Goal: Information Seeking & Learning: Learn about a topic

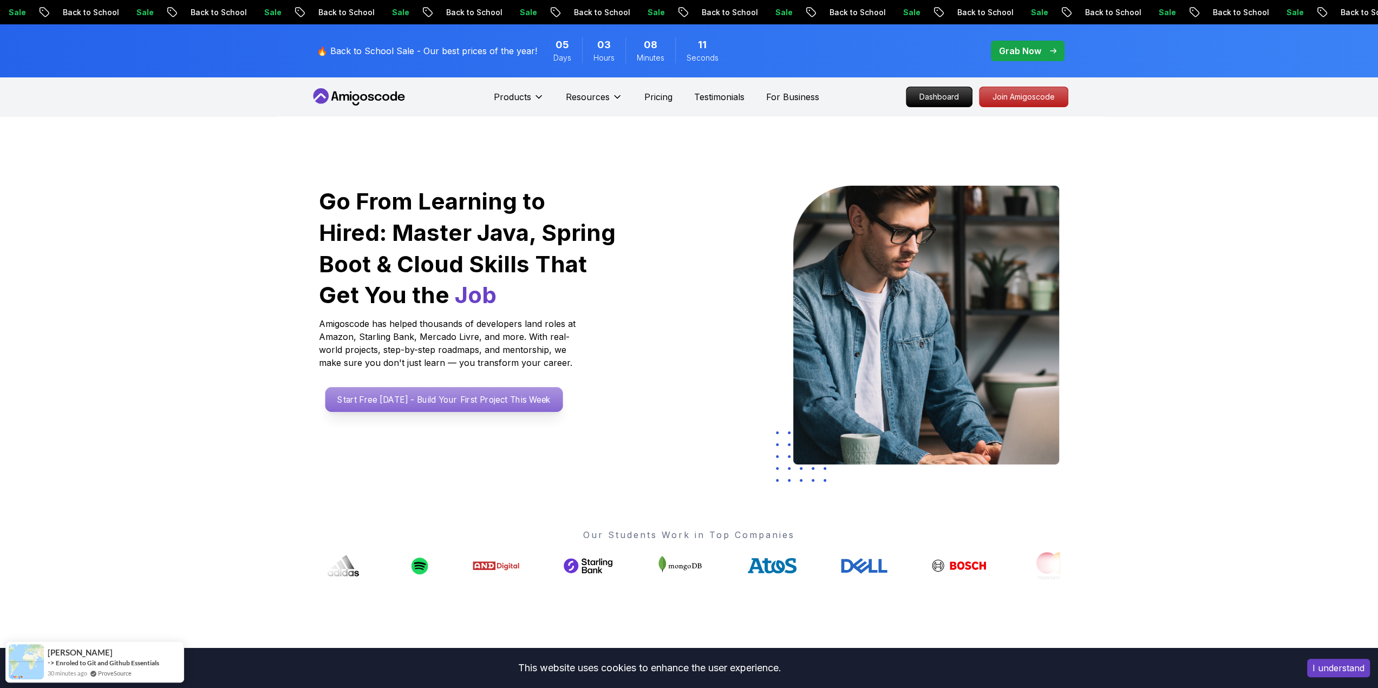
click at [380, 397] on p "Start Free [DATE] - Build Your First Project This Week" at bounding box center [444, 399] width 238 height 25
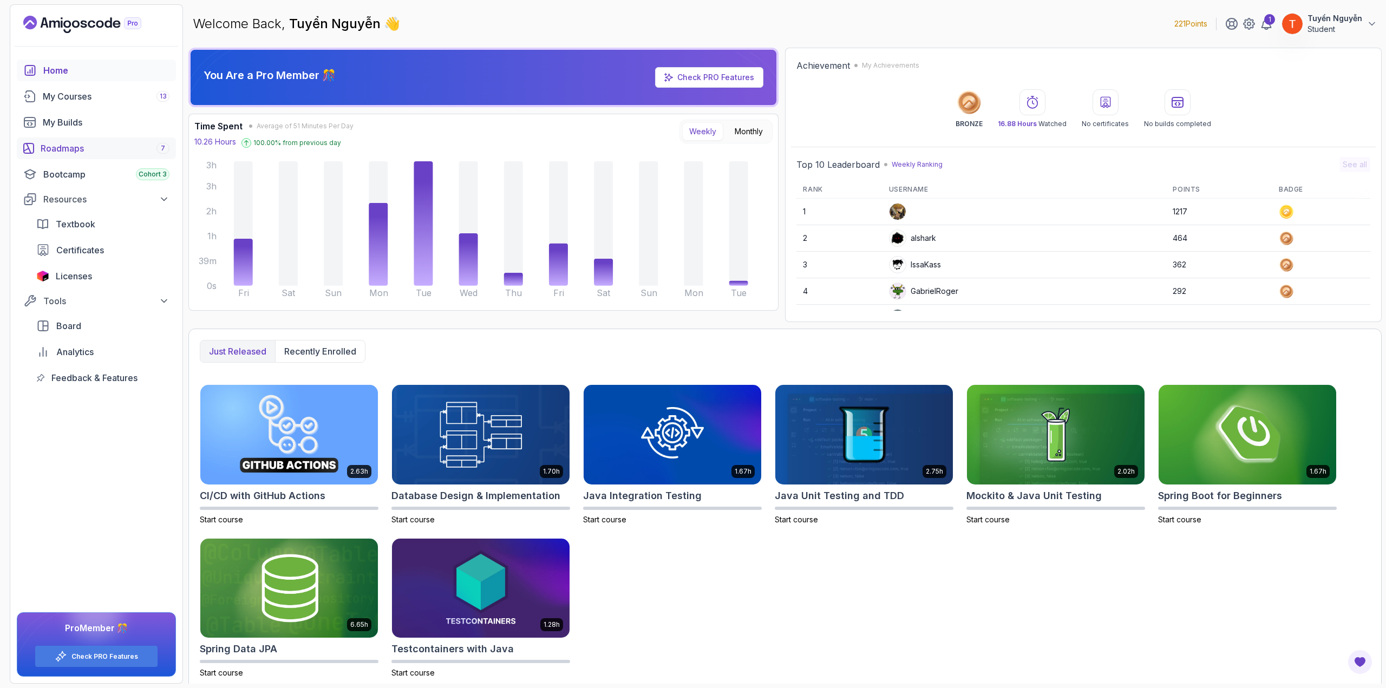
click at [63, 140] on link "Roadmaps 7" at bounding box center [96, 149] width 159 height 22
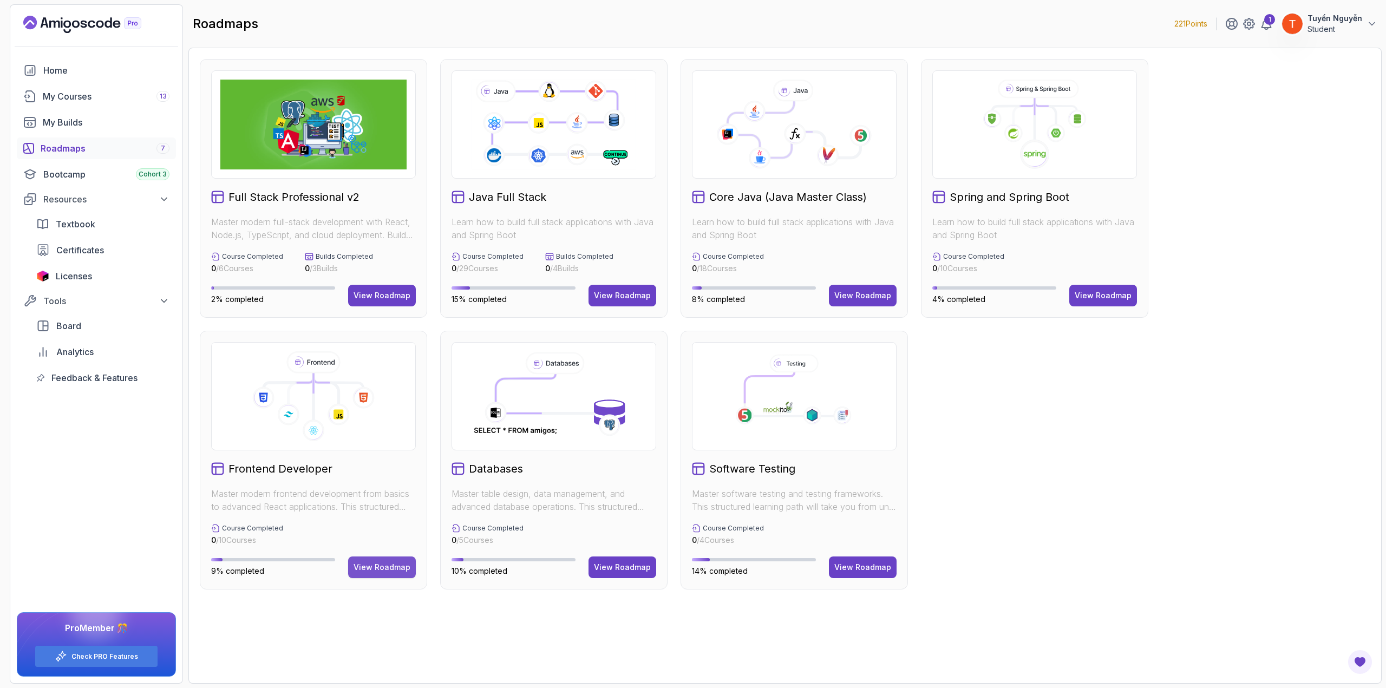
click at [365, 566] on div "View Roadmap" at bounding box center [382, 567] width 57 height 11
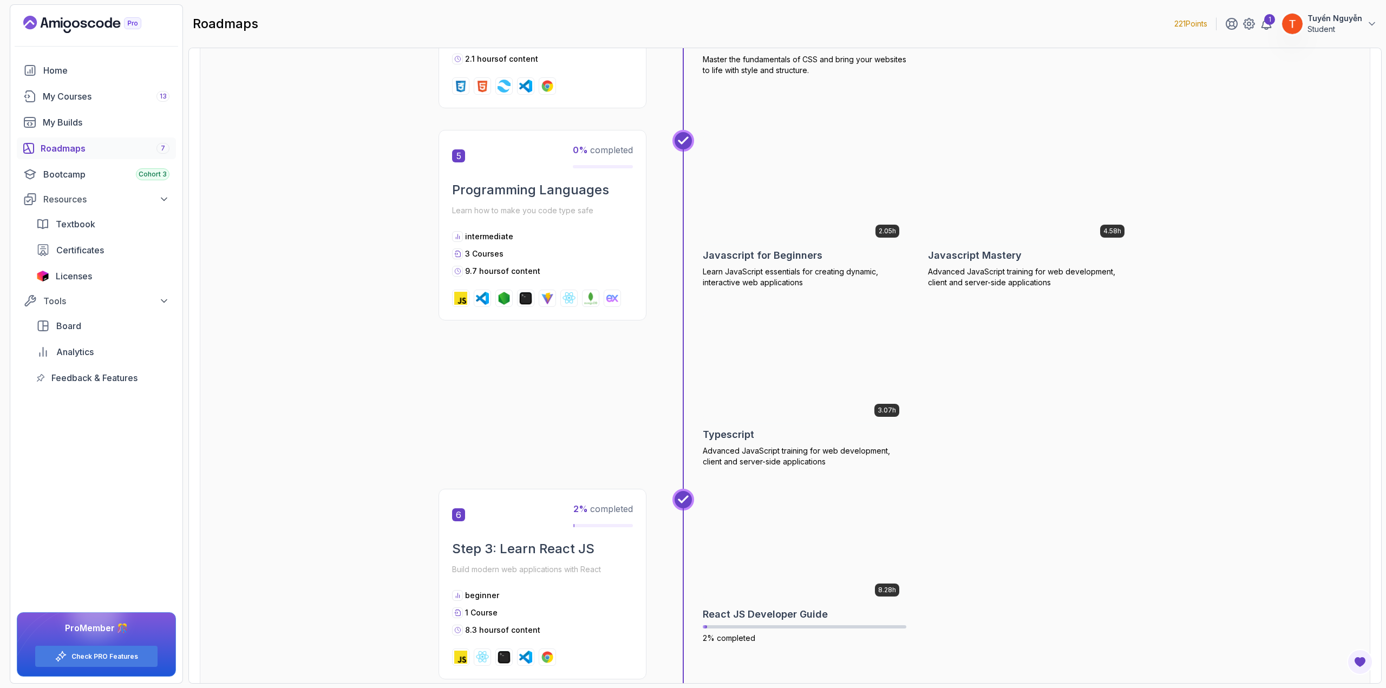
scroll to position [1191, 0]
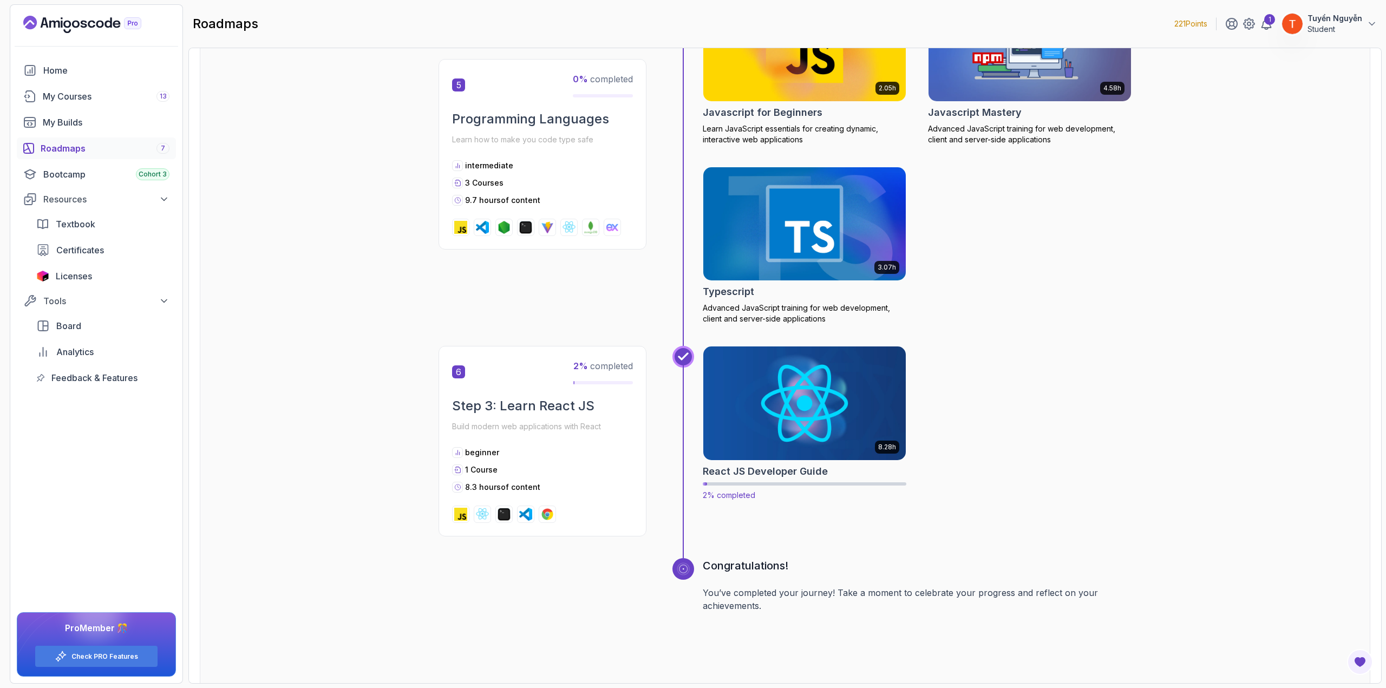
click at [836, 427] on img at bounding box center [804, 403] width 213 height 119
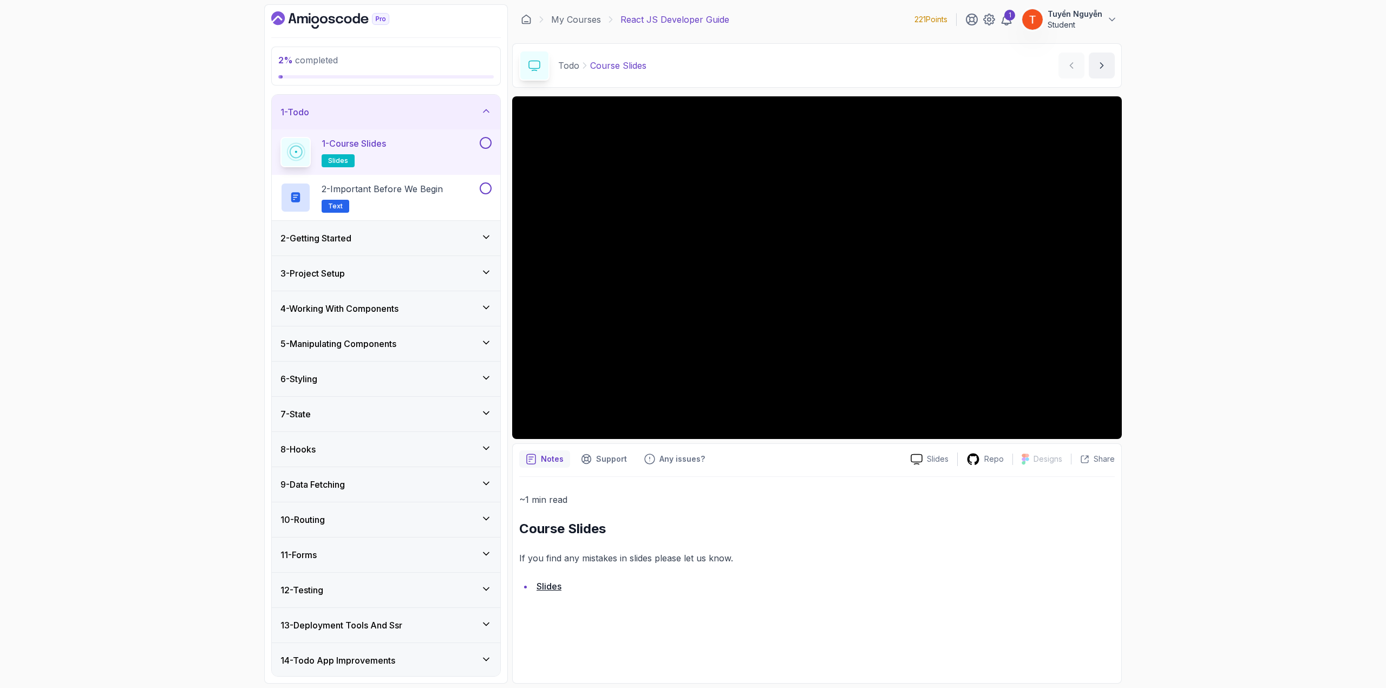
click at [415, 242] on div "2 - Getting Started" at bounding box center [385, 238] width 211 height 13
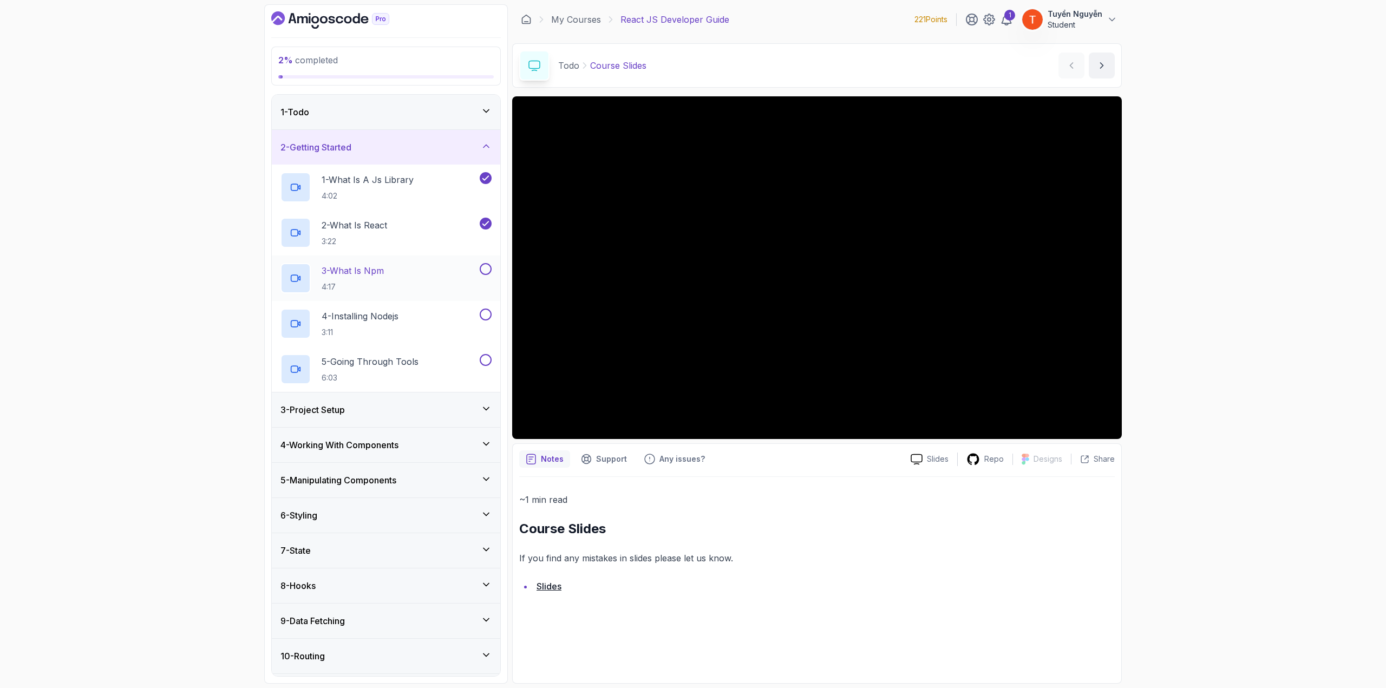
click at [359, 270] on p "3 - What Is Npm" at bounding box center [353, 270] width 62 height 13
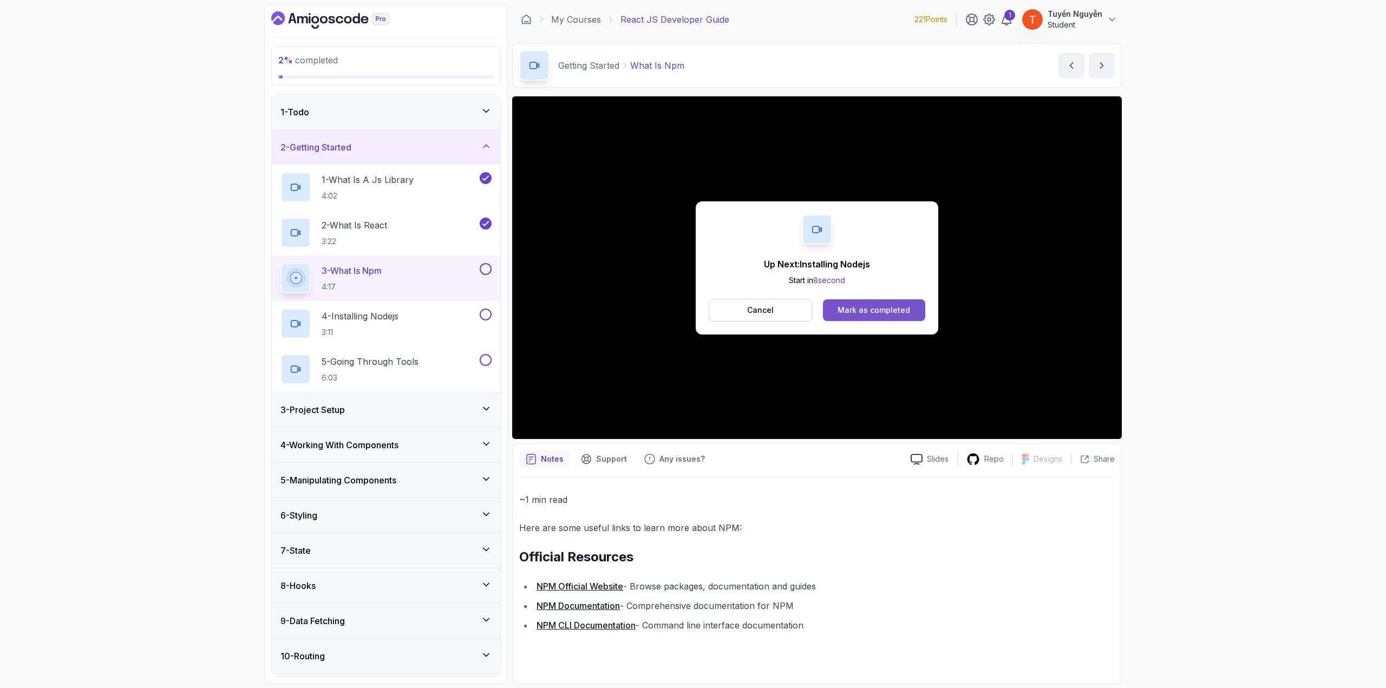
click at [870, 305] on div "Mark as completed" at bounding box center [874, 310] width 73 height 11
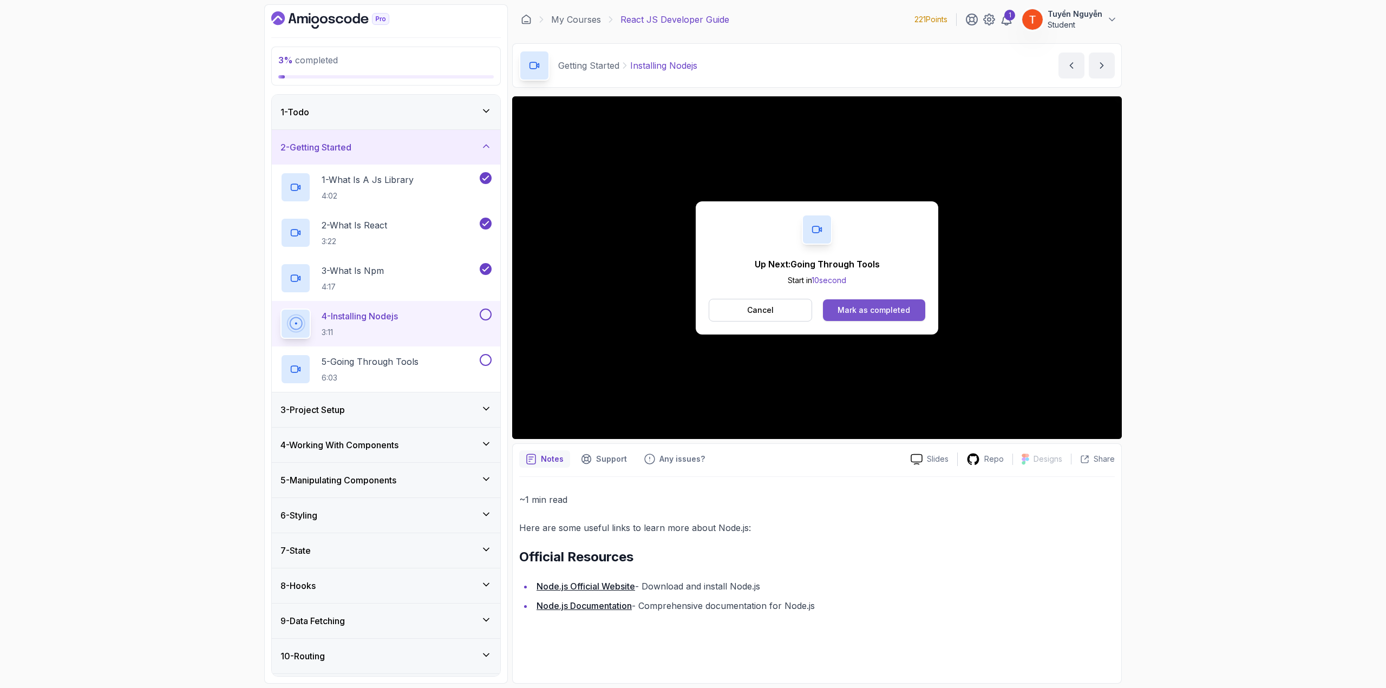
click at [864, 311] on div "Mark as completed" at bounding box center [874, 310] width 73 height 11
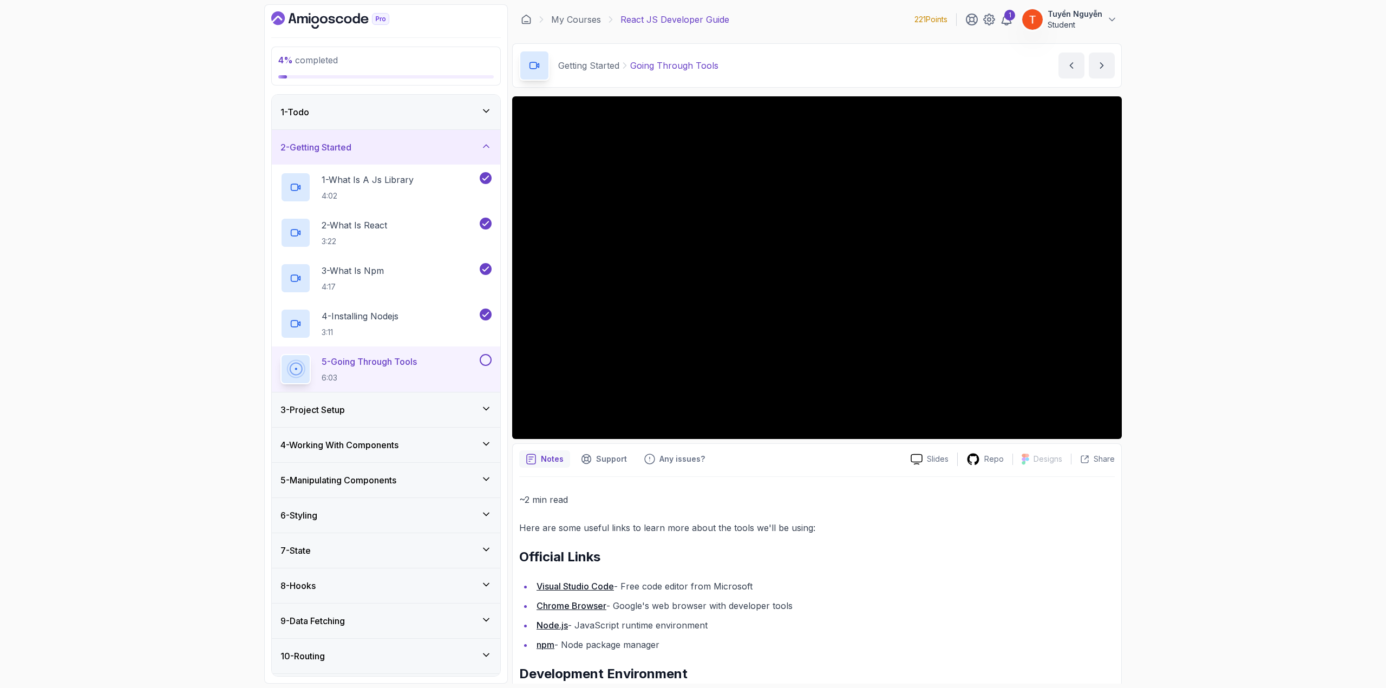
click at [394, 403] on div "3 - Project Setup" at bounding box center [385, 409] width 211 height 13
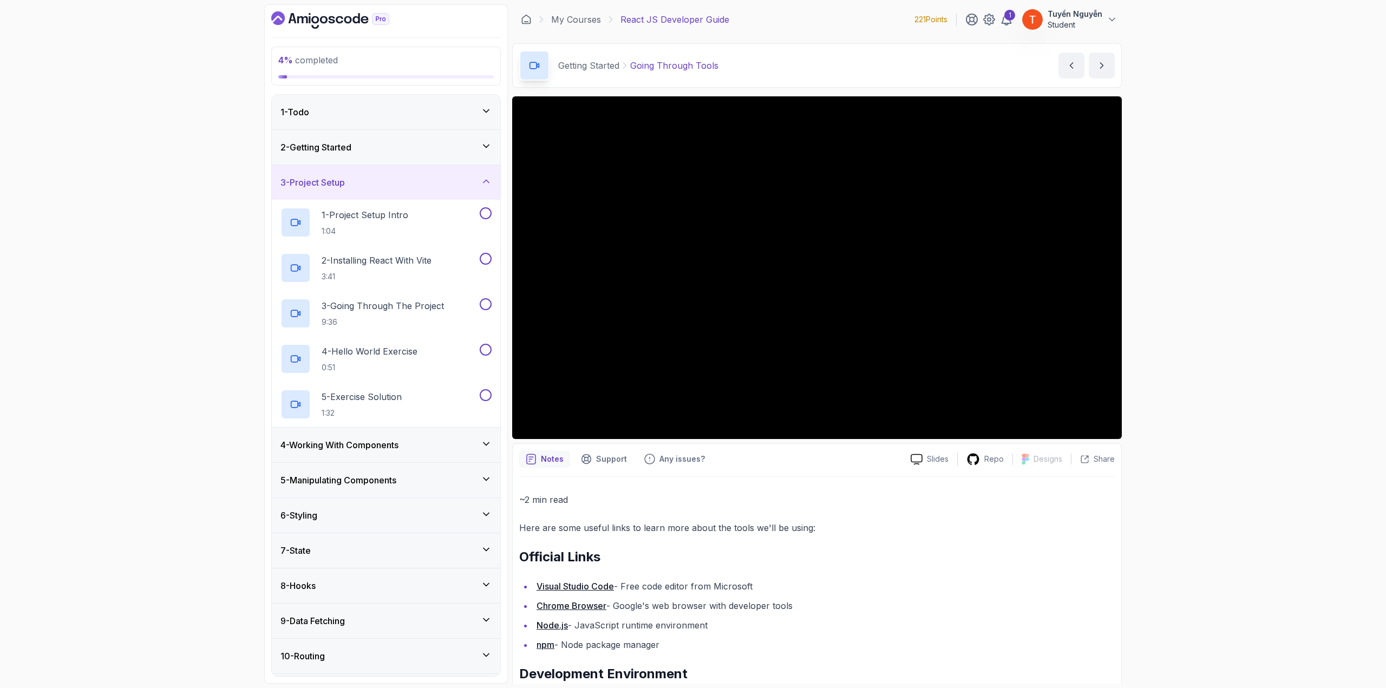
click at [357, 180] on div "3 - Project Setup" at bounding box center [385, 182] width 211 height 13
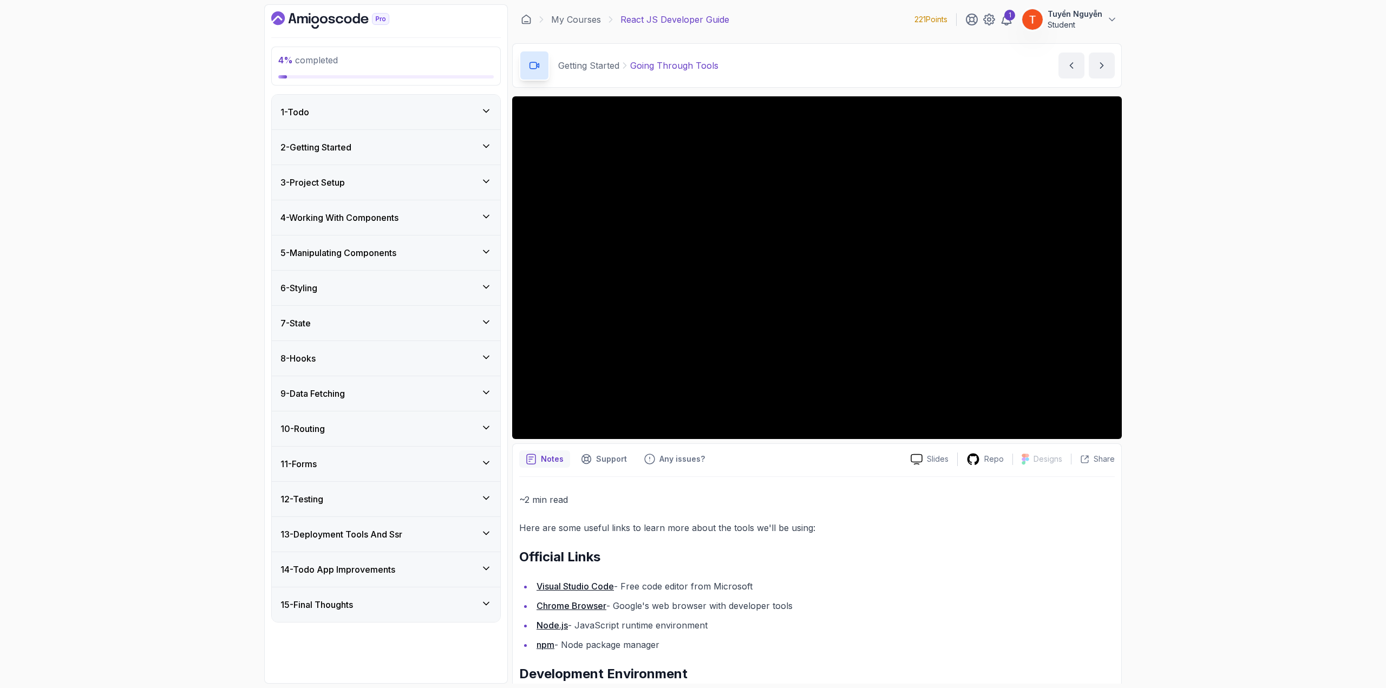
click at [354, 202] on div "4 - Working With Components" at bounding box center [386, 217] width 228 height 35
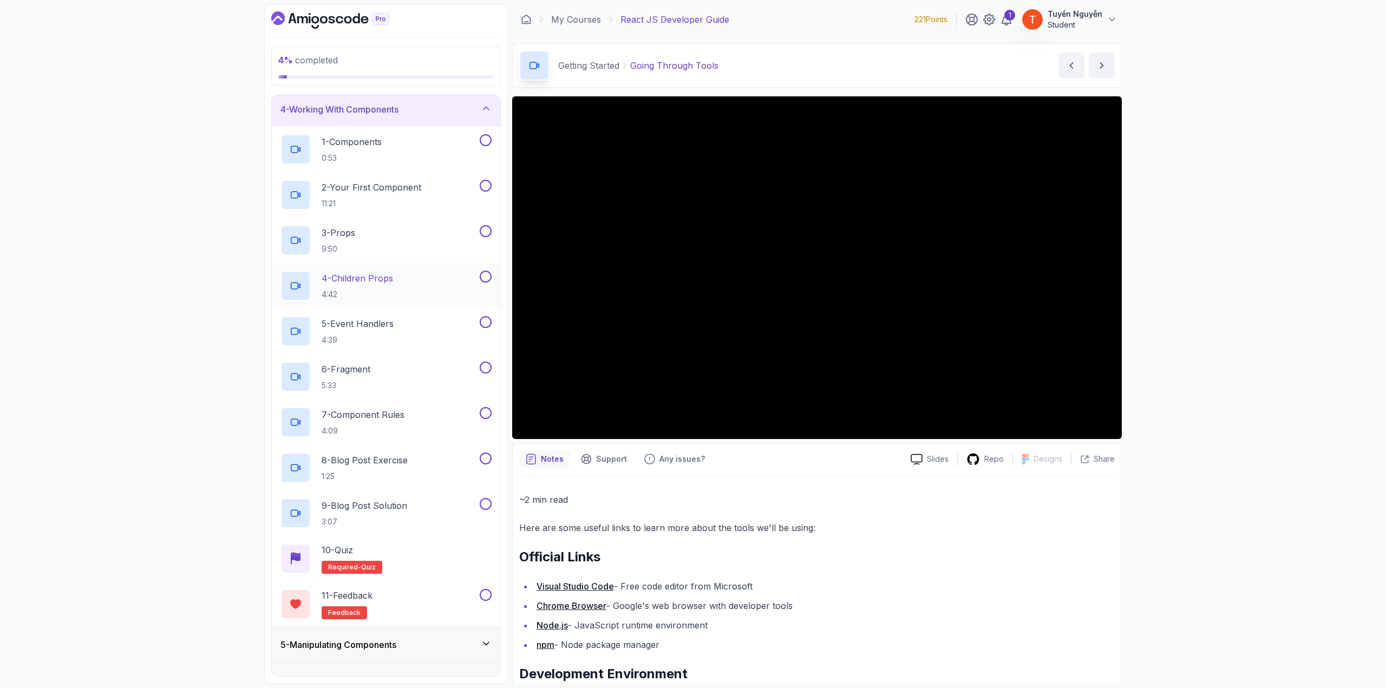
scroll to position [54, 0]
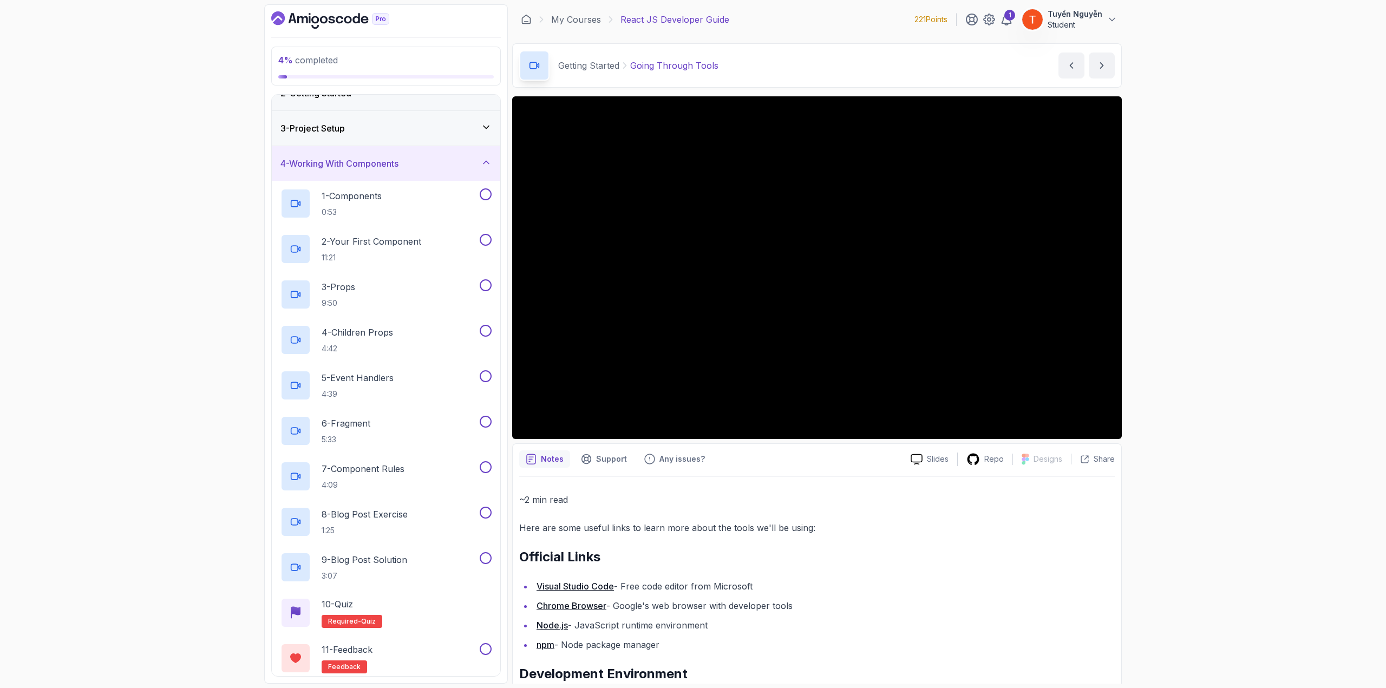
click at [391, 166] on h3 "4 - Working With Components" at bounding box center [339, 163] width 118 height 13
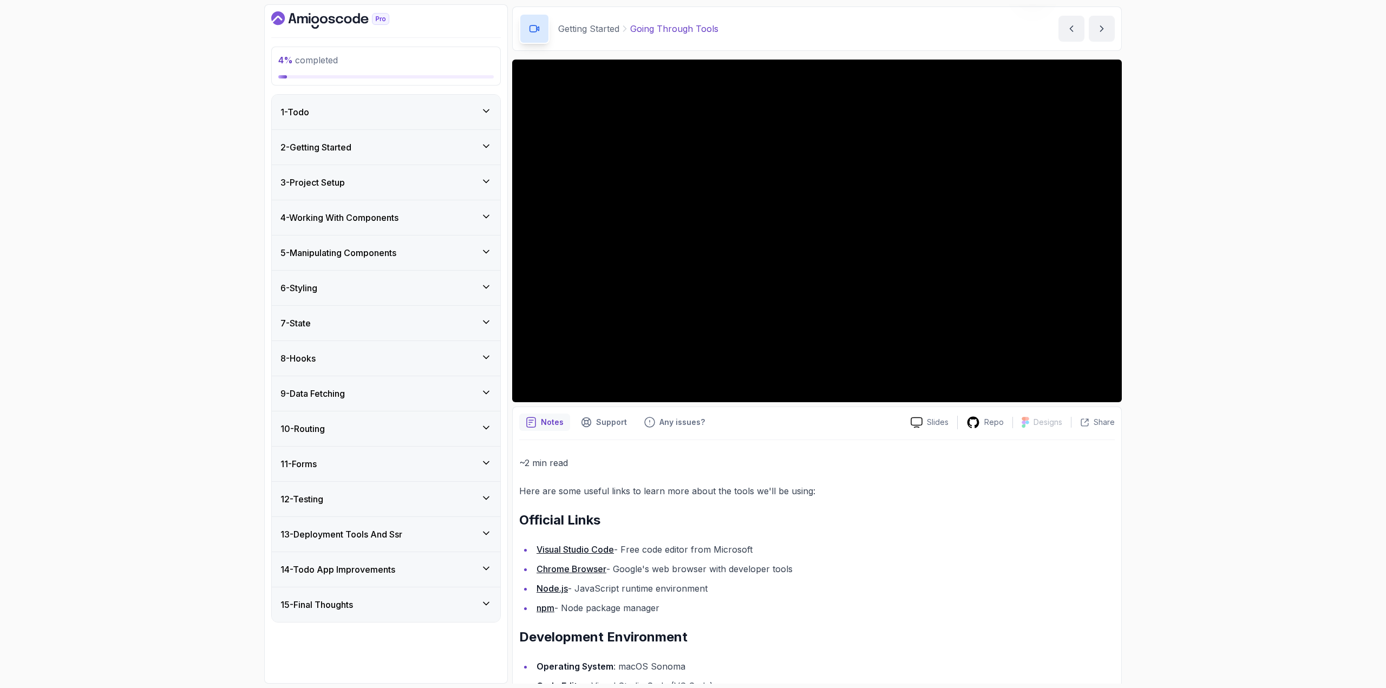
scroll to position [0, 0]
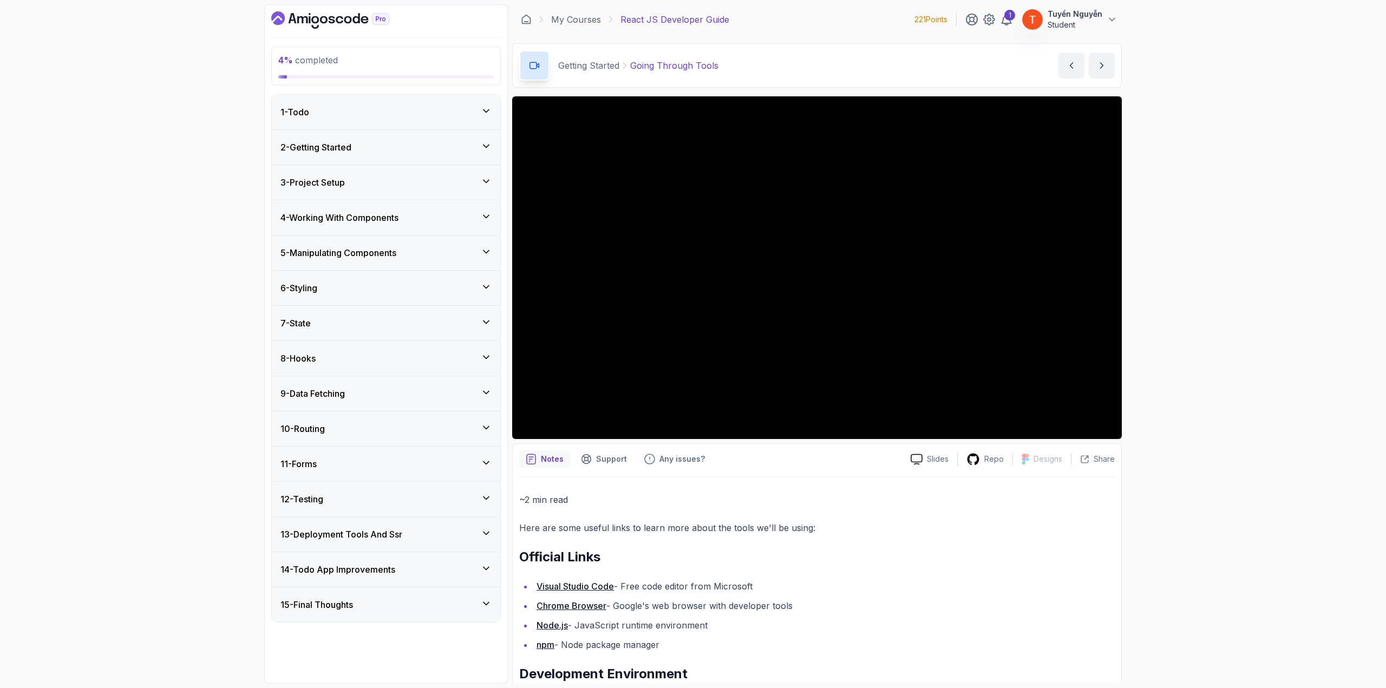
click at [373, 149] on div "2 - Getting Started" at bounding box center [385, 147] width 211 height 13
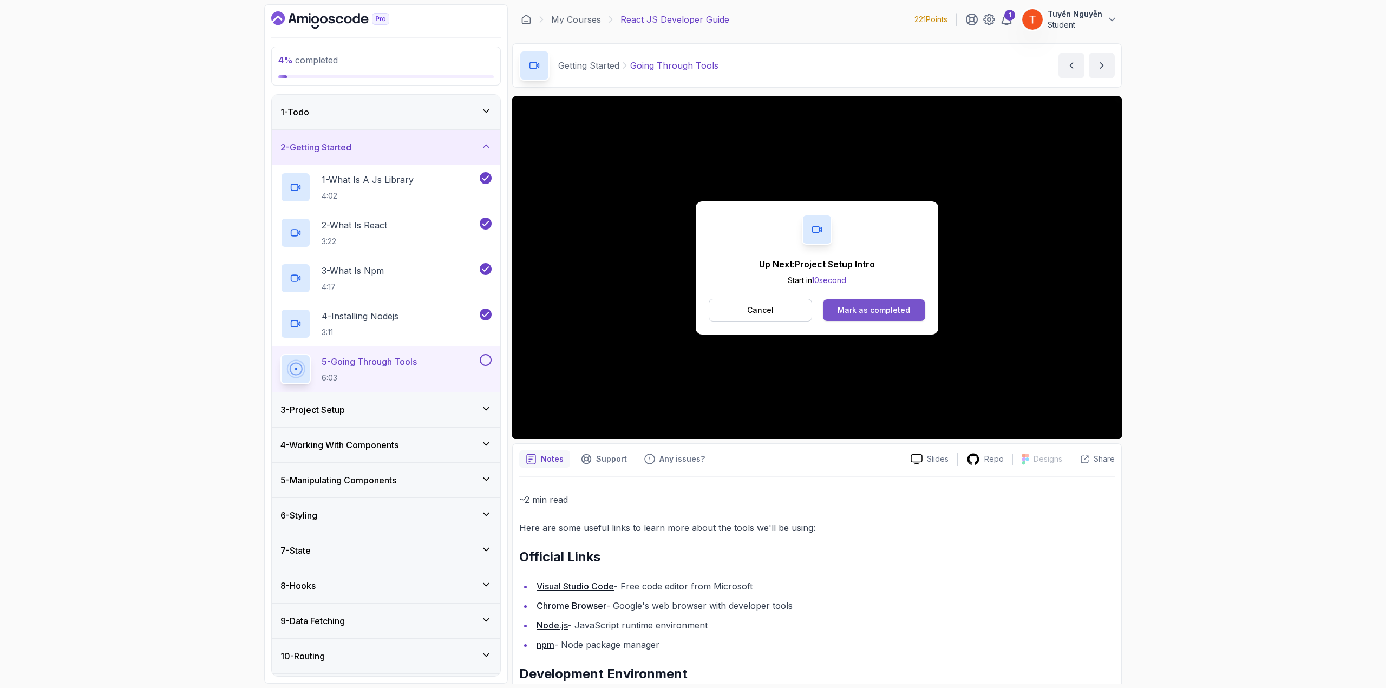
click at [859, 313] on div "Mark as completed" at bounding box center [874, 310] width 73 height 11
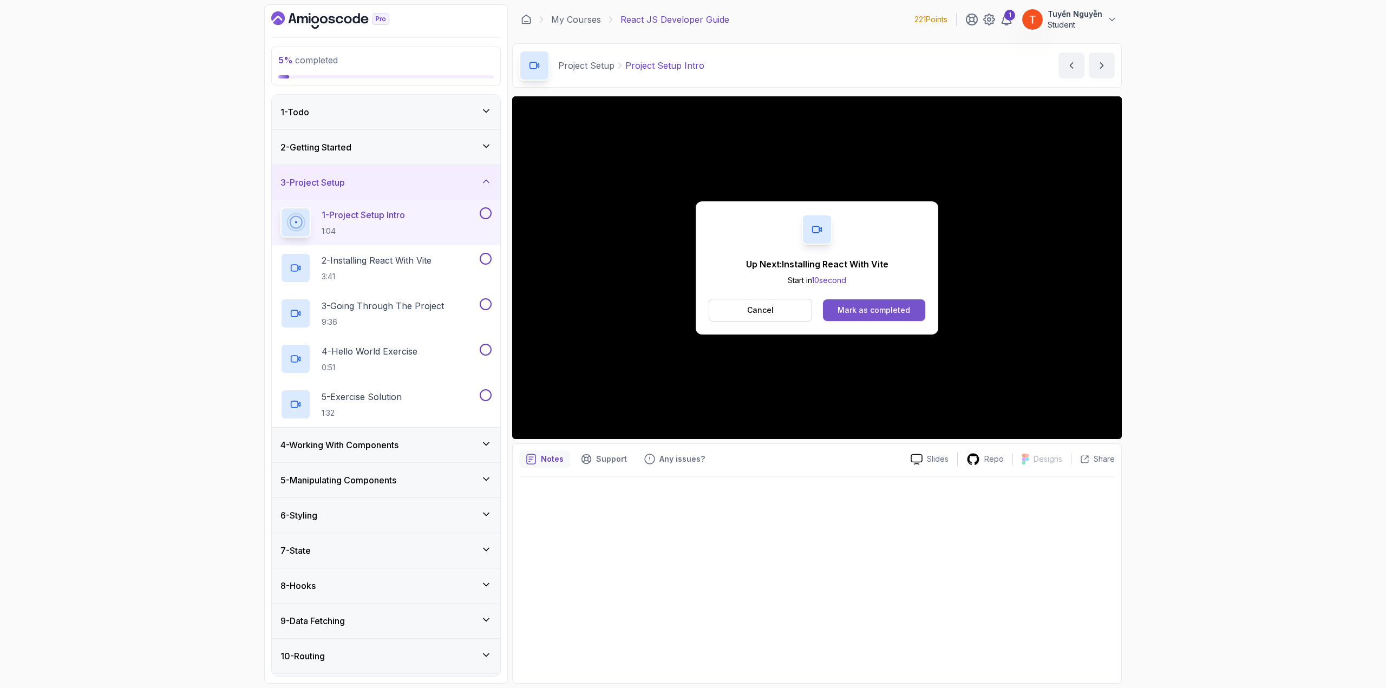
click at [897, 306] on div "Mark as completed" at bounding box center [874, 310] width 73 height 11
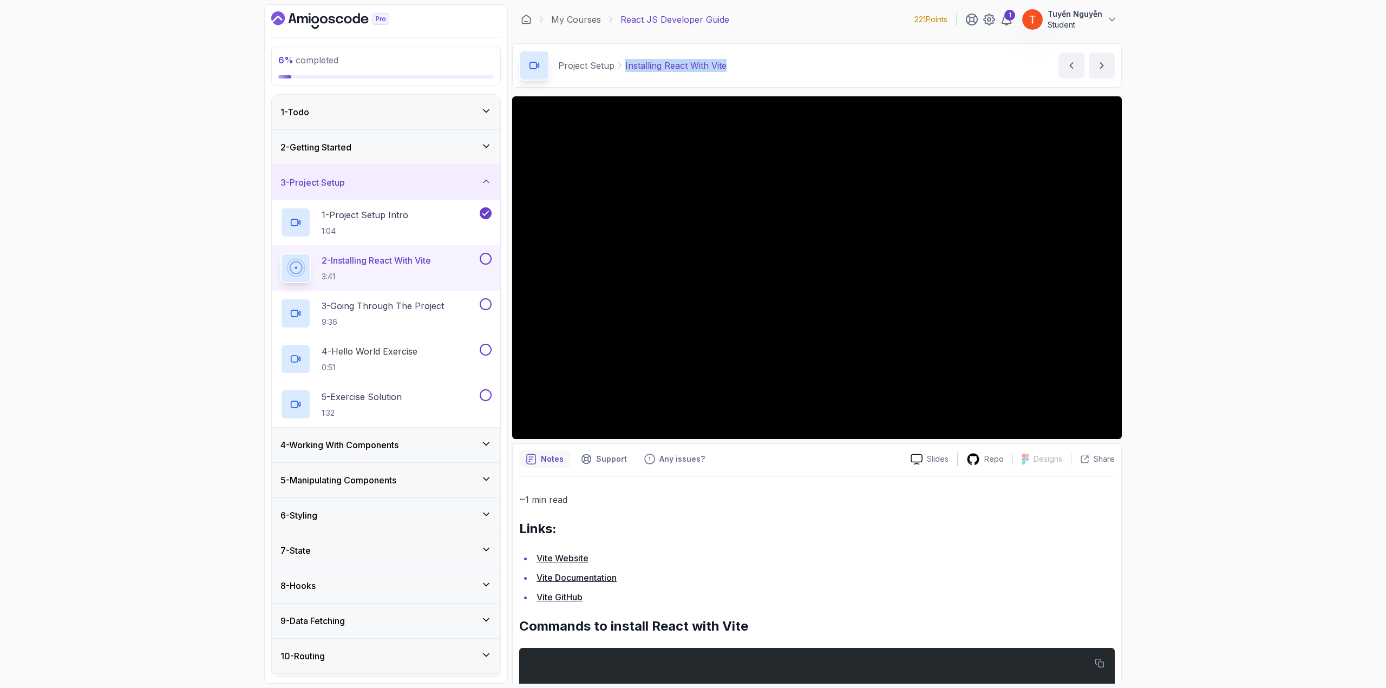
copy p "Installing React With Vite"
drag, startPoint x: 624, startPoint y: 68, endPoint x: 773, endPoint y: 89, distance: 150.3
click at [773, 89] on main "My Courses React JS Developer Guide 221 Points 1 [PERSON_NAME] Student 3 - Proj…" at bounding box center [817, 343] width 610 height 679
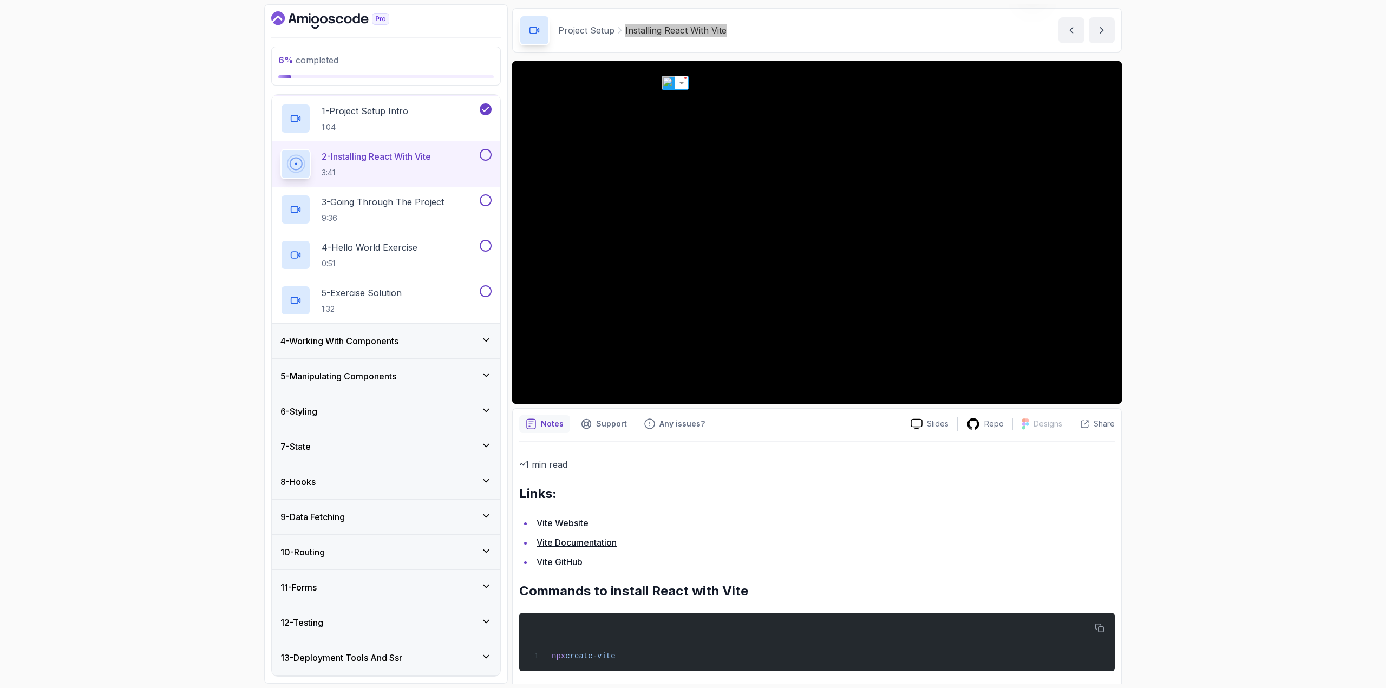
scroll to position [108, 0]
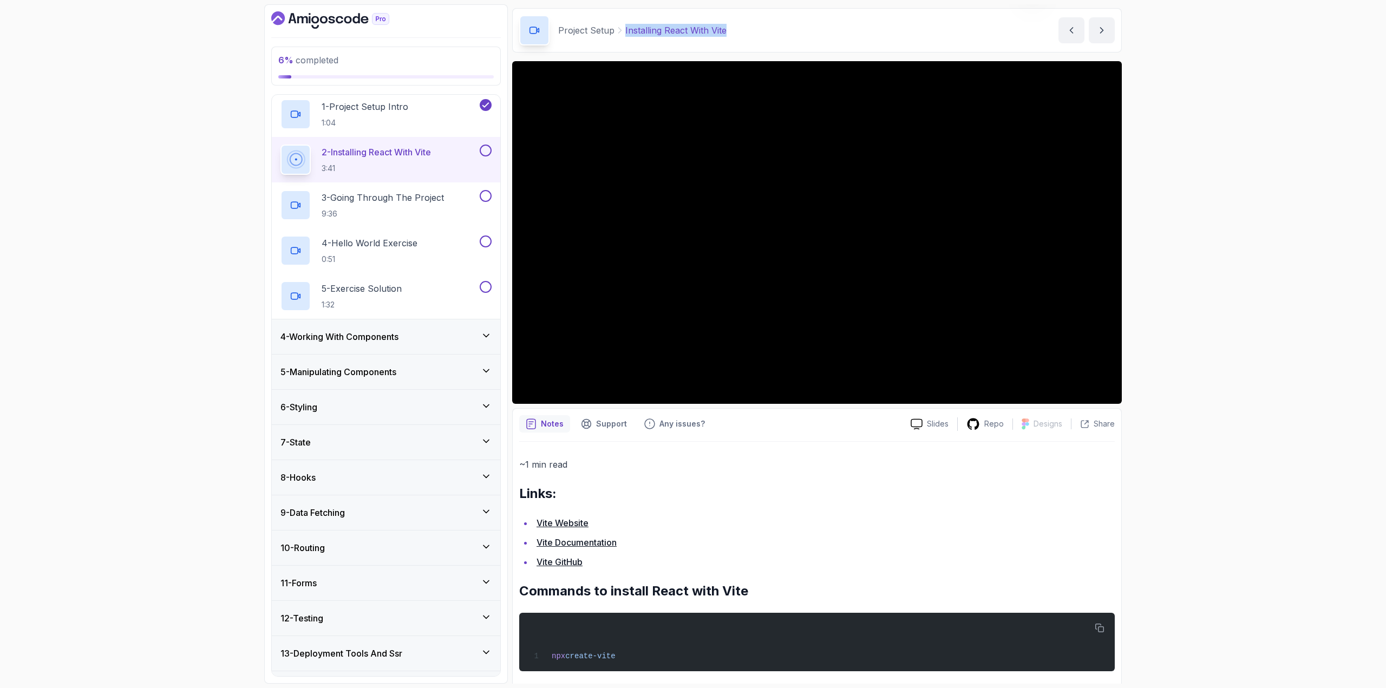
click at [356, 327] on div "4 - Working With Components" at bounding box center [386, 336] width 228 height 35
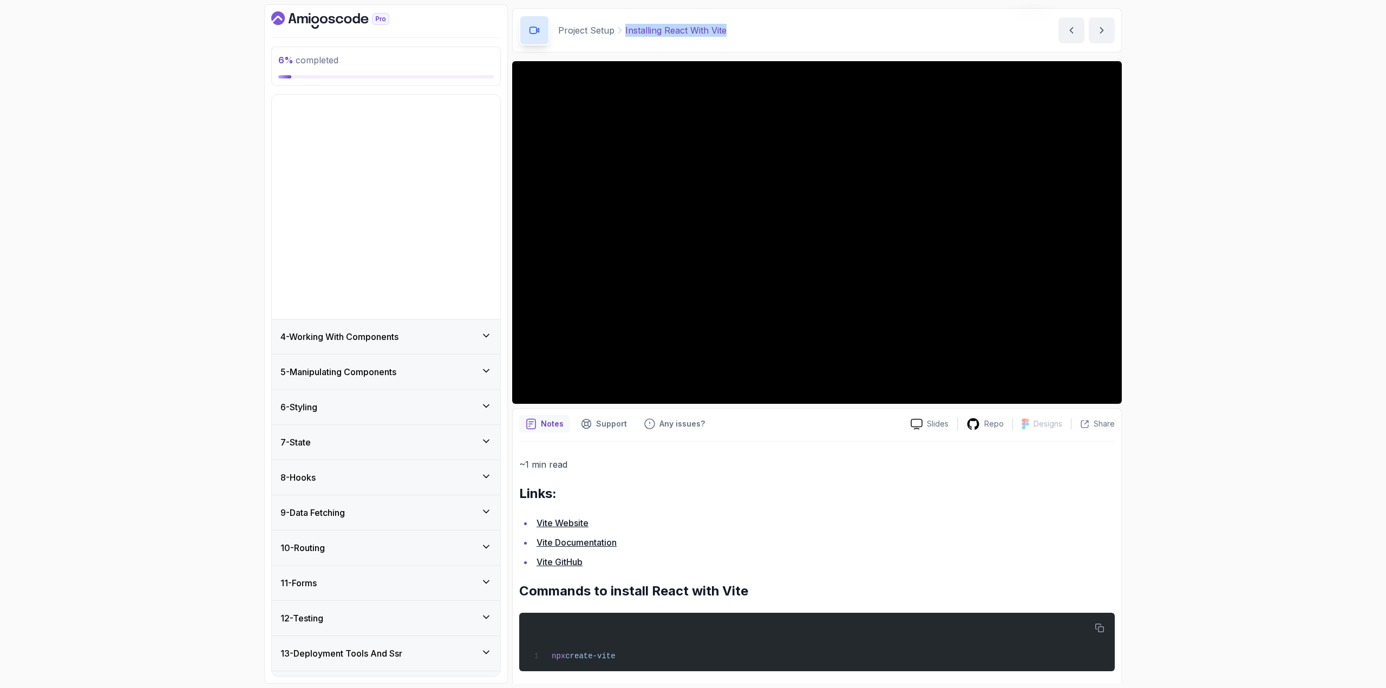
scroll to position [0, 0]
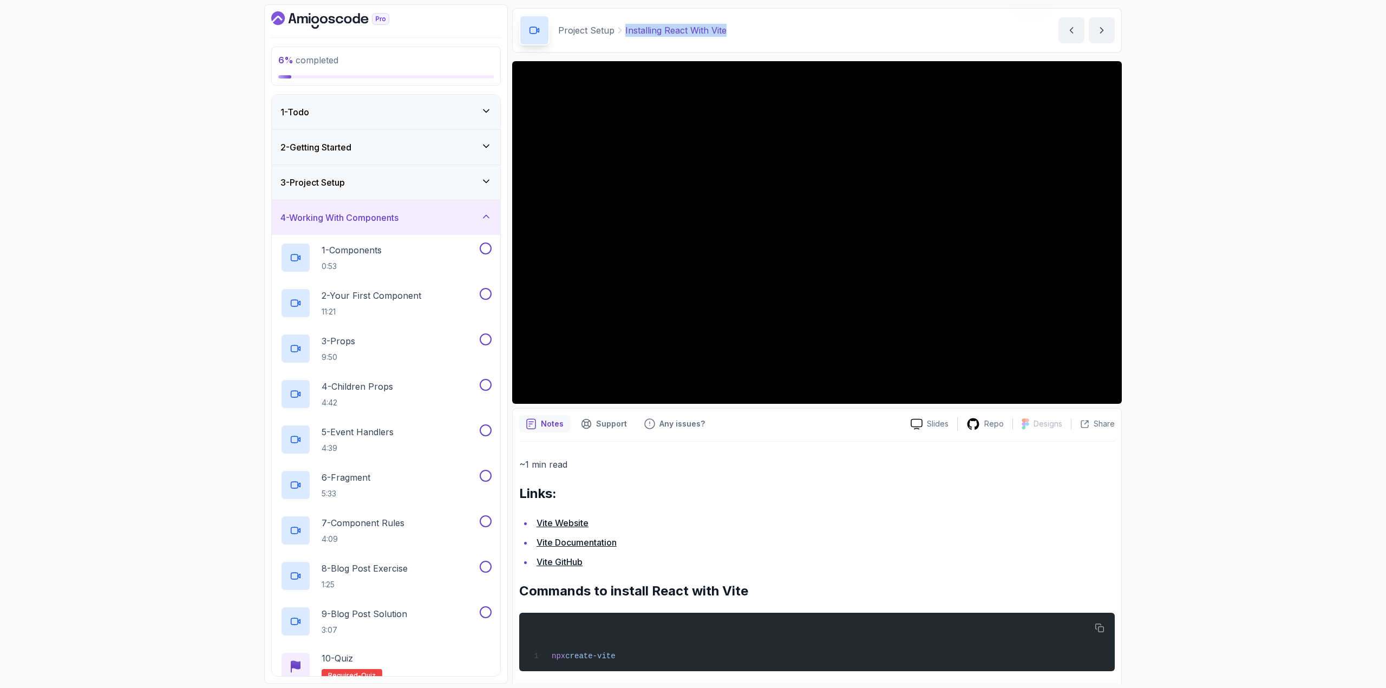
click at [381, 214] on h3 "4 - Working With Components" at bounding box center [339, 217] width 118 height 13
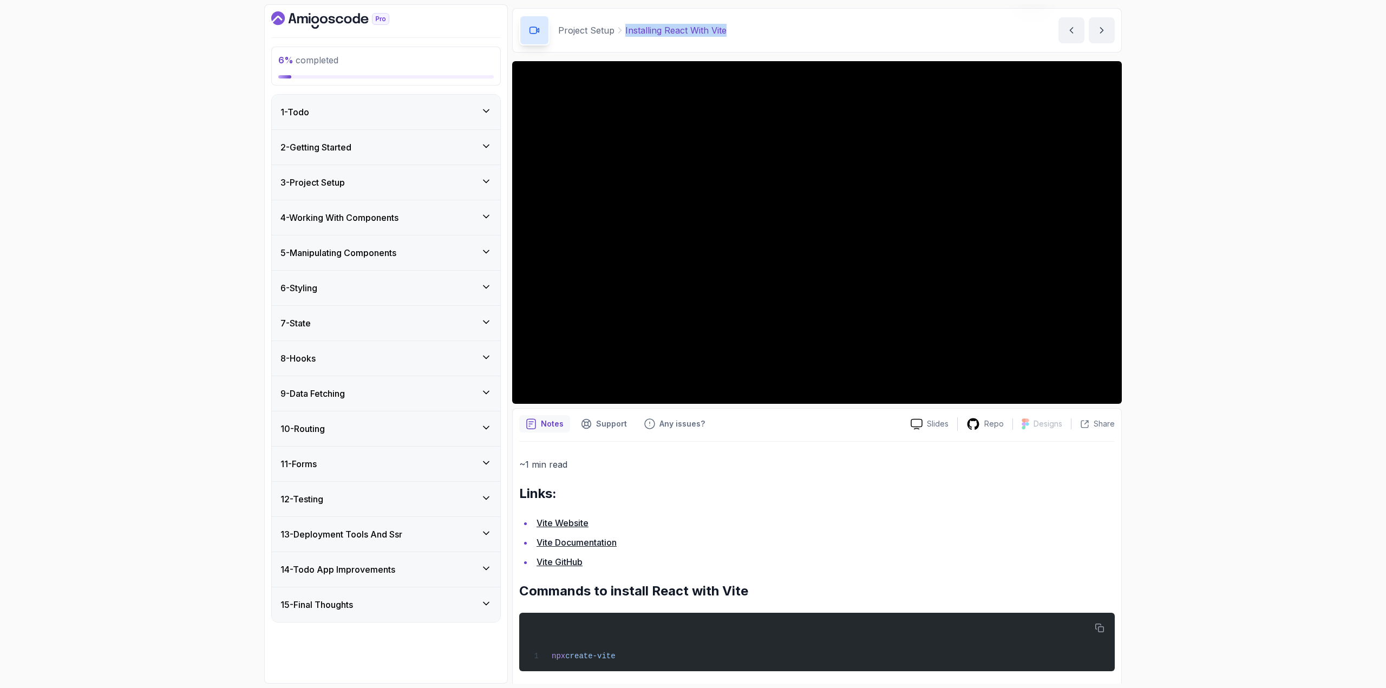
click at [417, 179] on div "3 - Project Setup" at bounding box center [385, 182] width 211 height 13
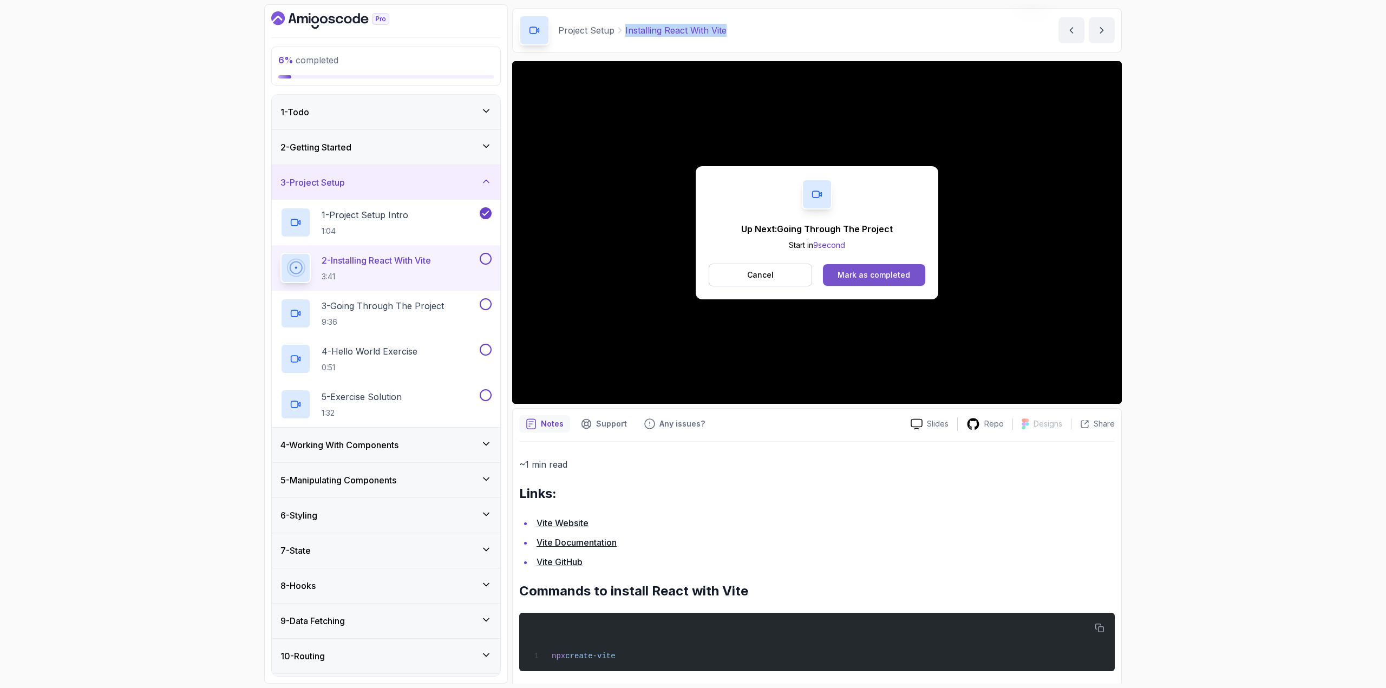
click at [871, 272] on div "Mark as completed" at bounding box center [874, 275] width 73 height 11
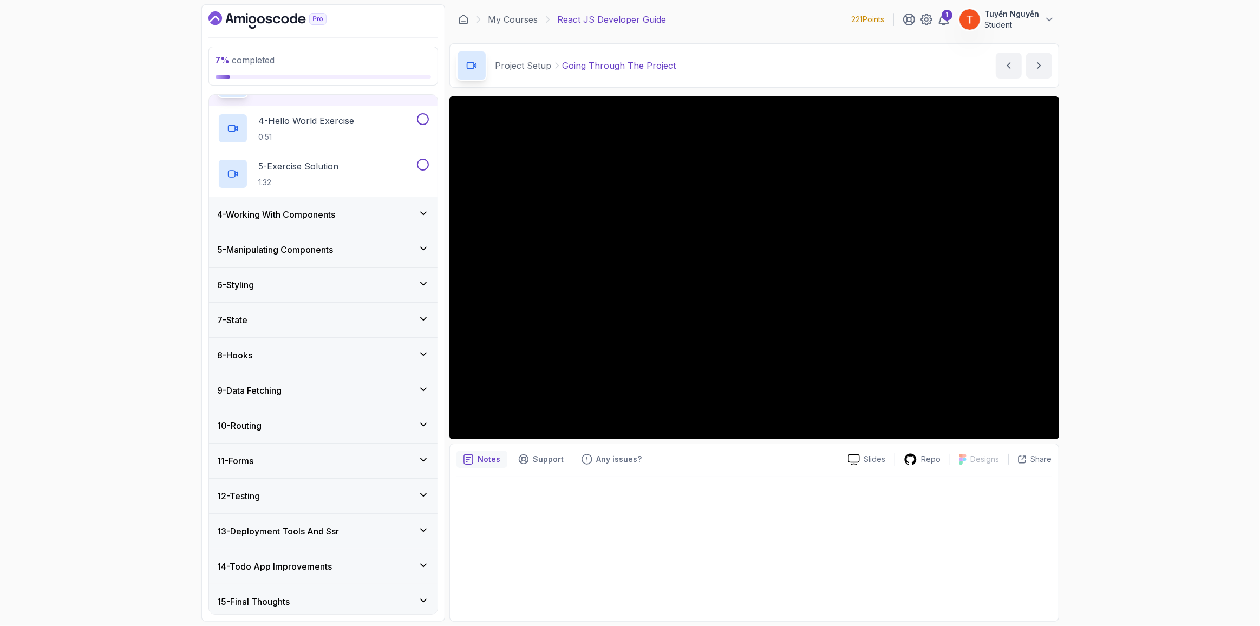
scroll to position [148, 0]
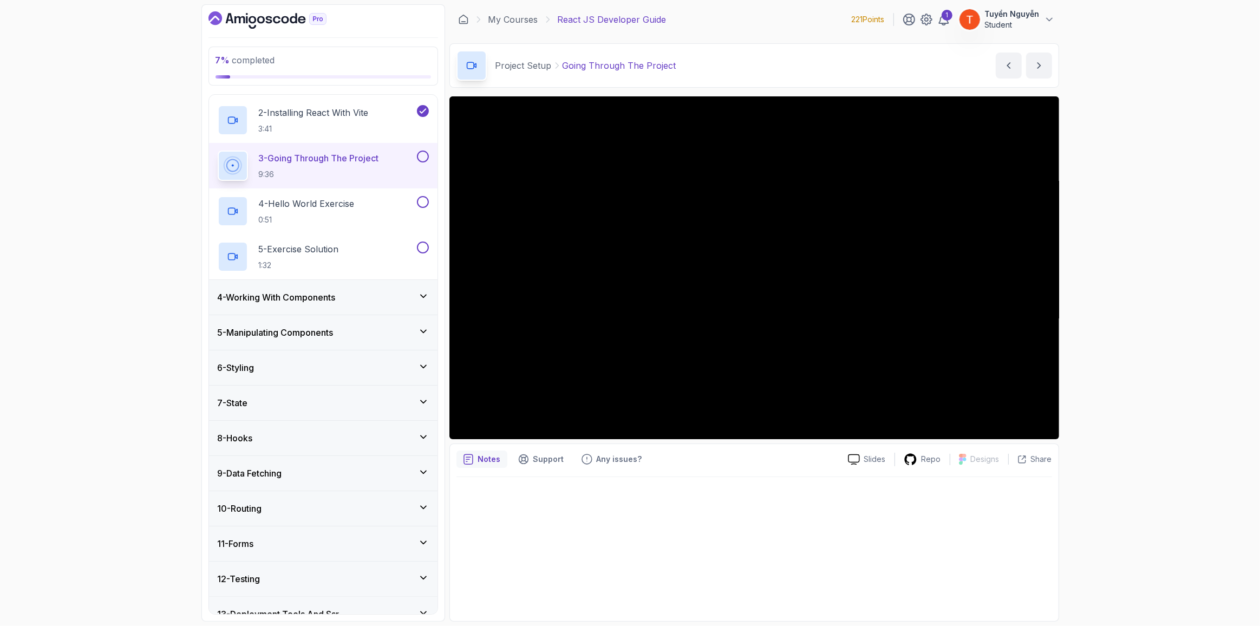
click at [359, 298] on div "4 - Working With Components" at bounding box center [323, 297] width 211 height 13
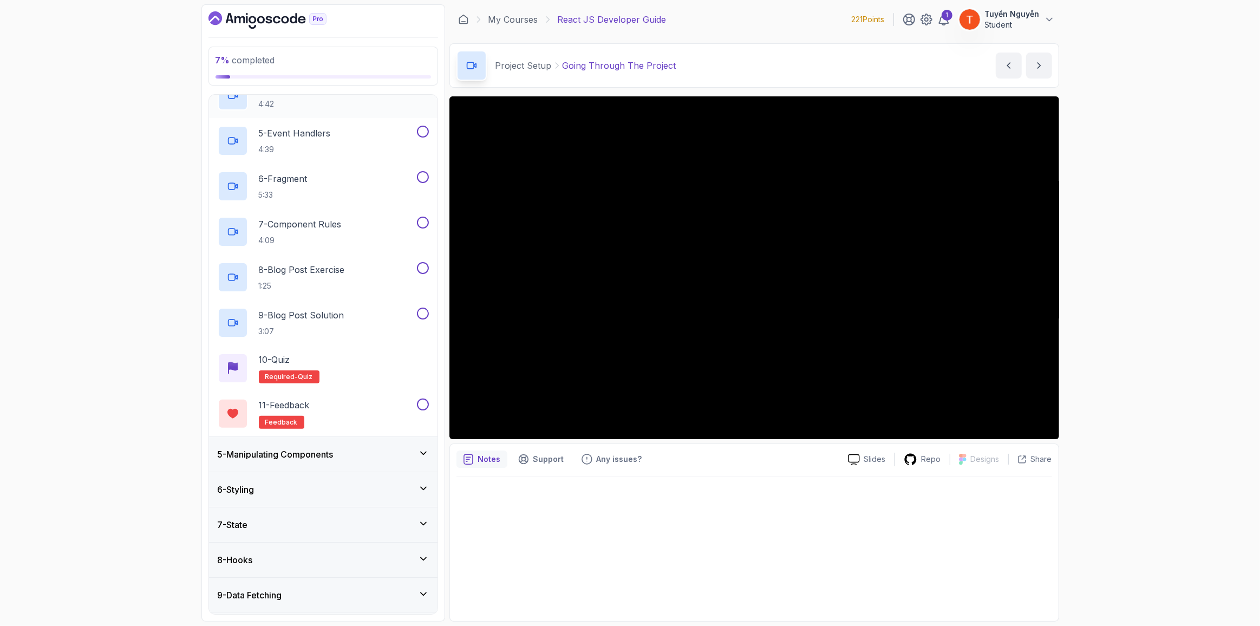
scroll to position [447, 0]
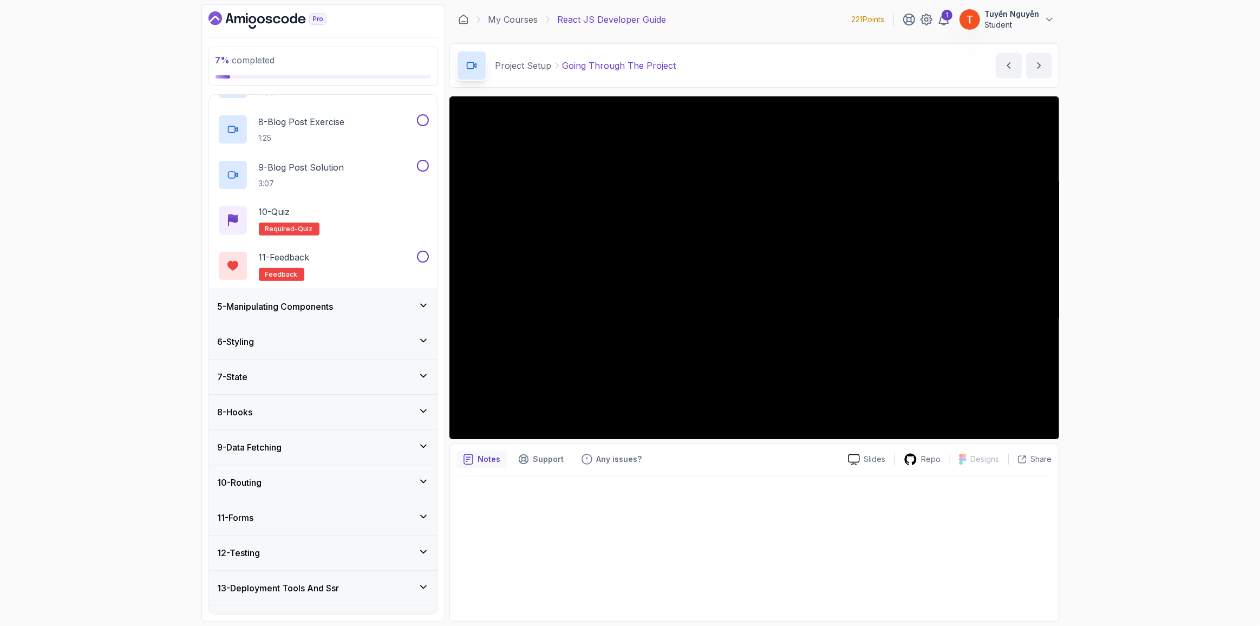
click at [285, 300] on h3 "5 - Manipulating Components" at bounding box center [276, 306] width 116 height 13
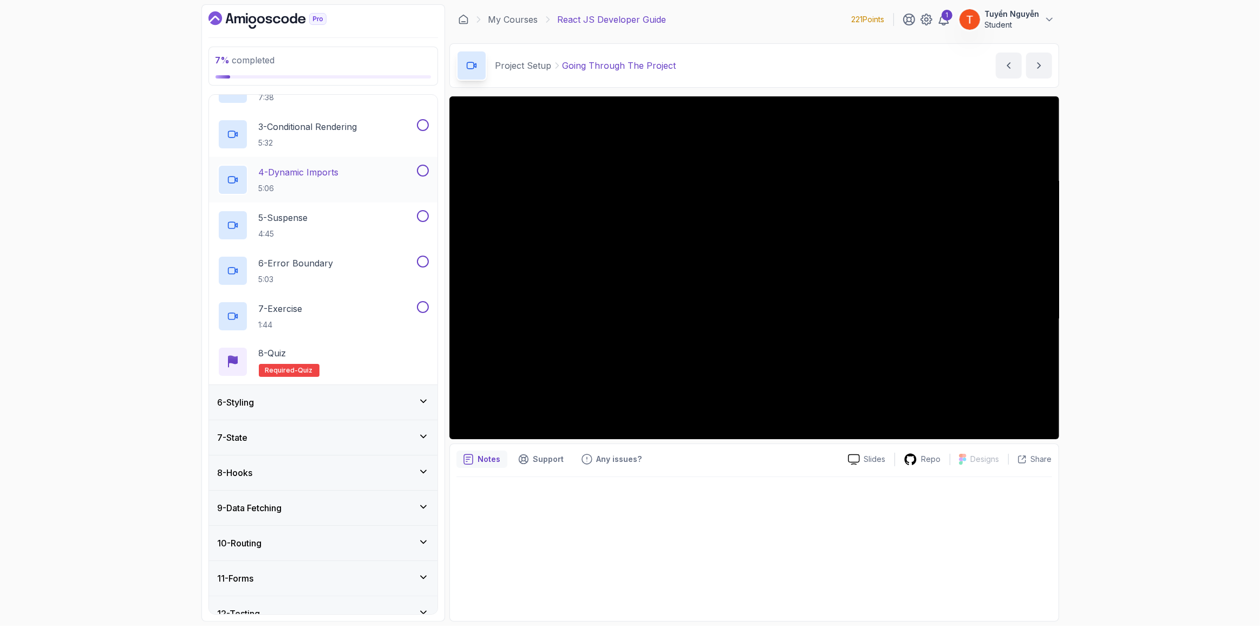
scroll to position [250, 0]
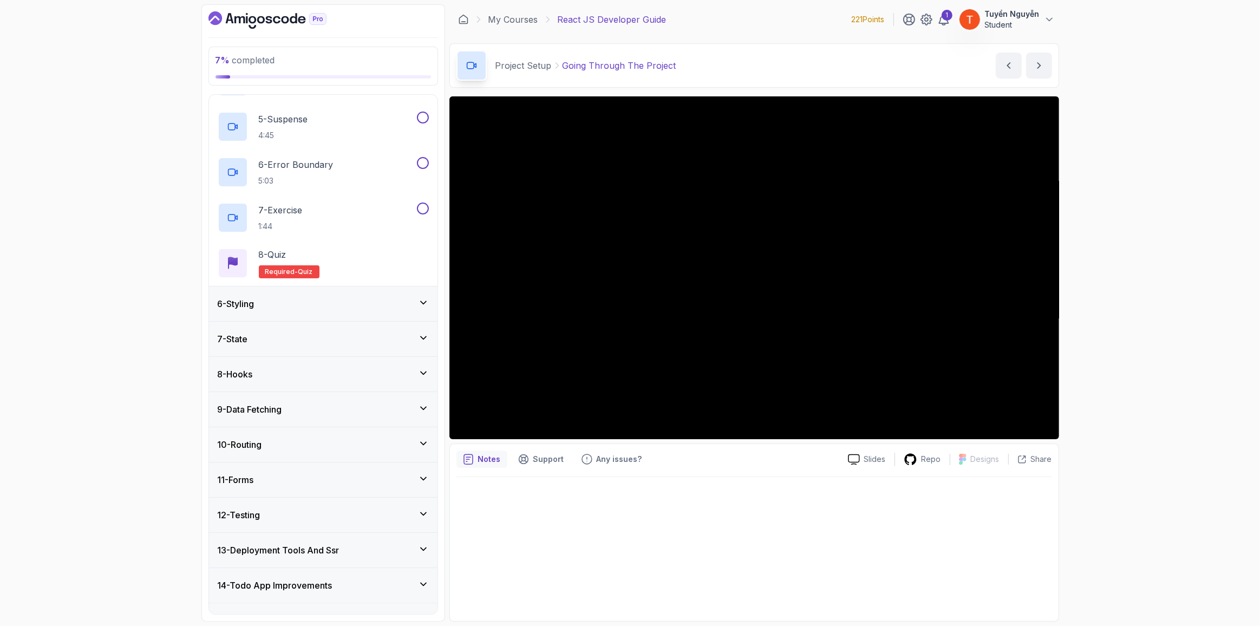
click at [329, 297] on div "6 - Styling" at bounding box center [323, 303] width 211 height 13
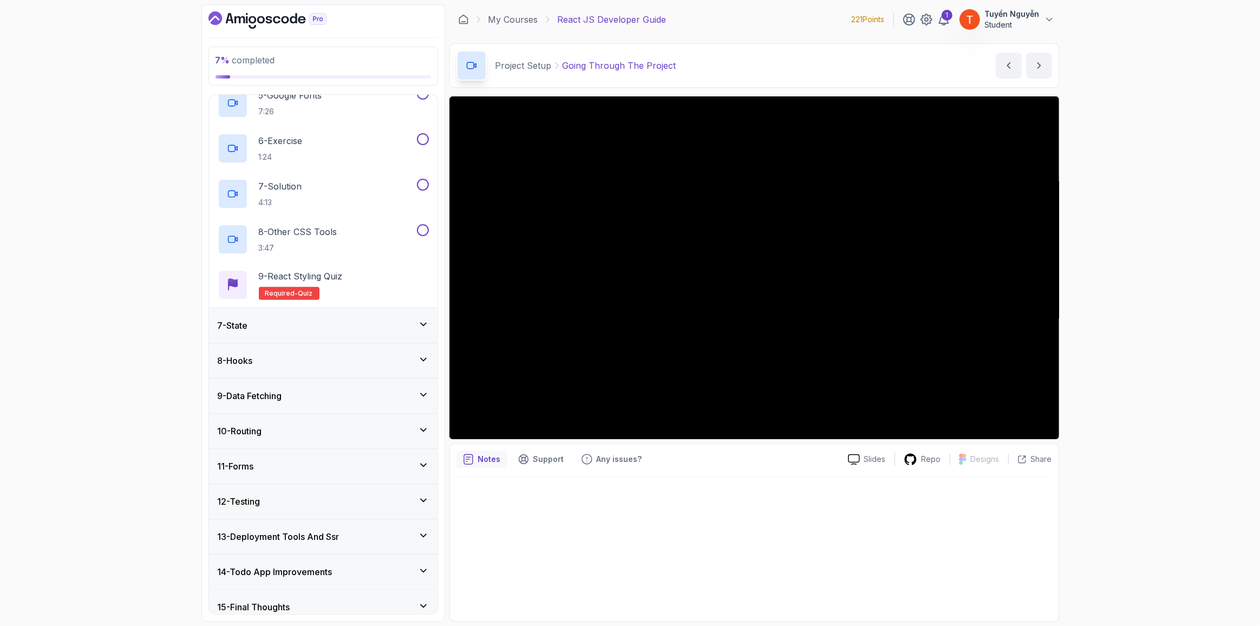
scroll to position [413, 0]
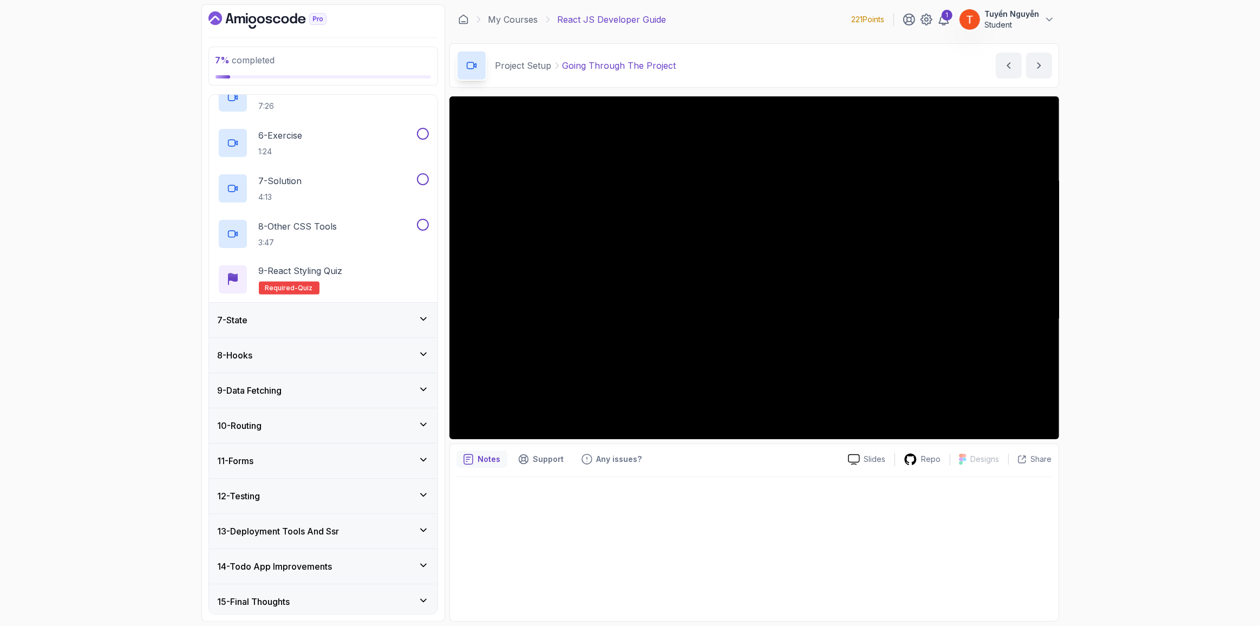
click at [304, 565] on h3 "14 - Todo App Improvements" at bounding box center [275, 566] width 115 height 13
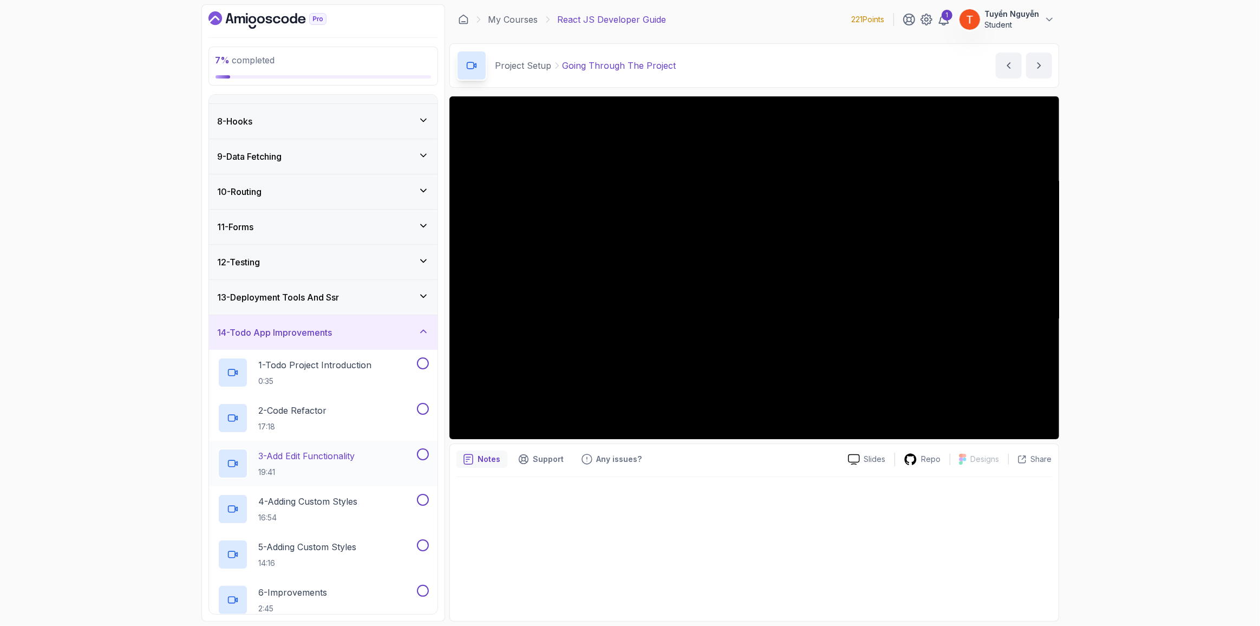
scroll to position [276, 0]
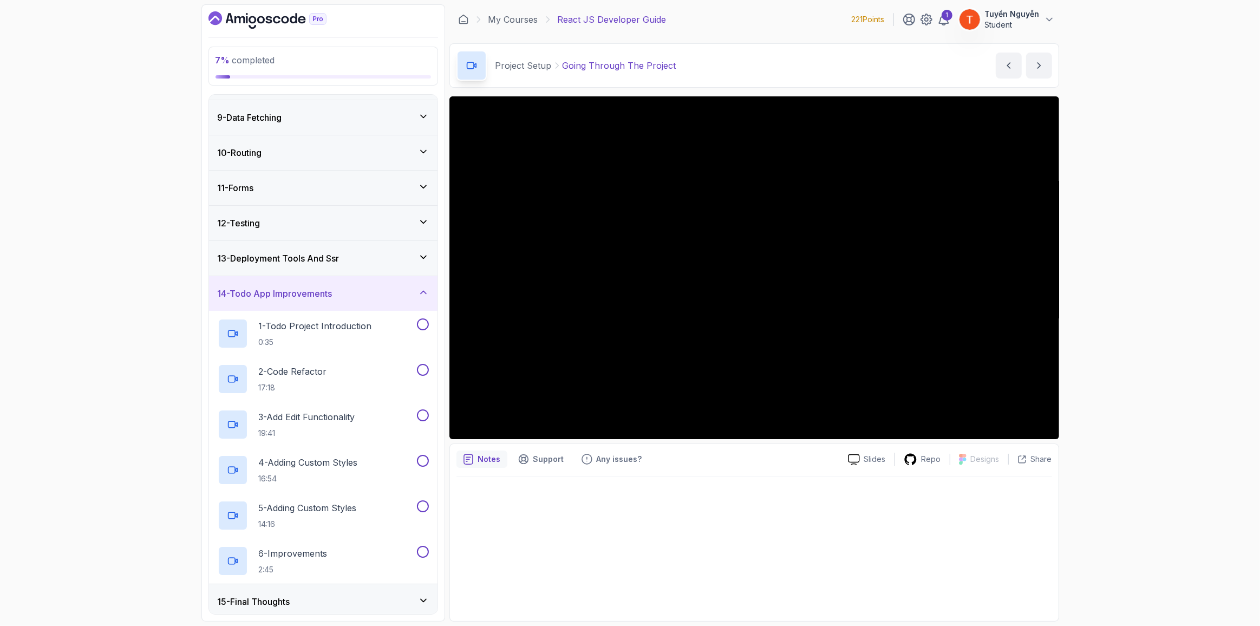
click at [290, 599] on h3 "15 - Final Thoughts" at bounding box center [254, 601] width 73 height 13
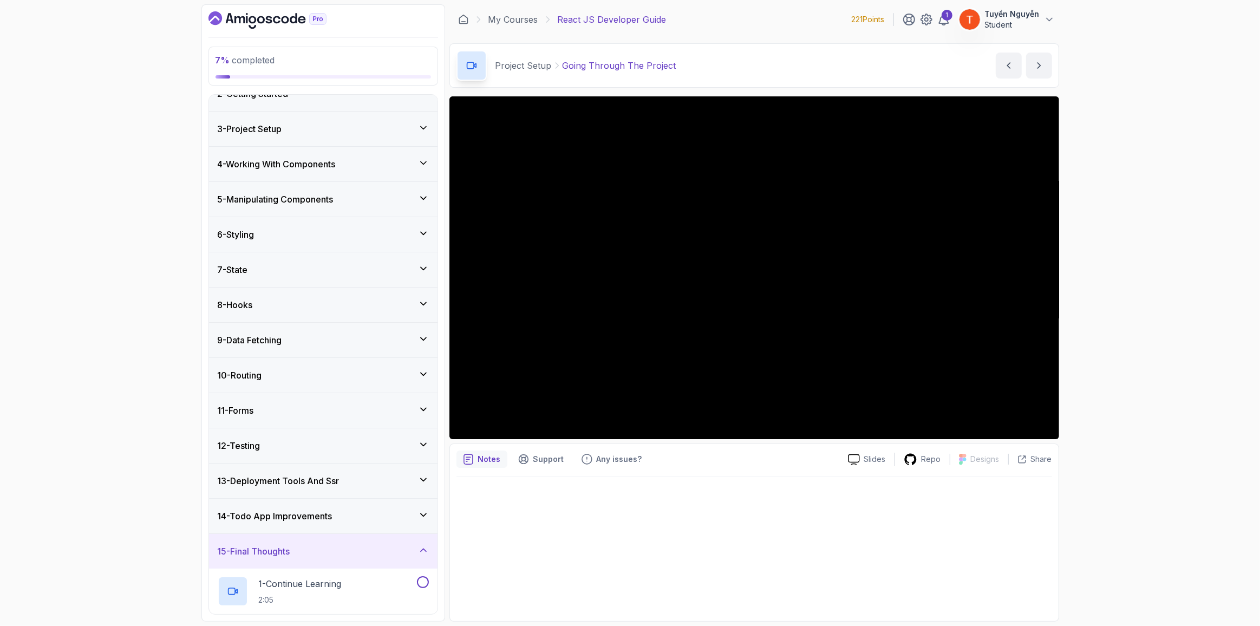
scroll to position [49, 0]
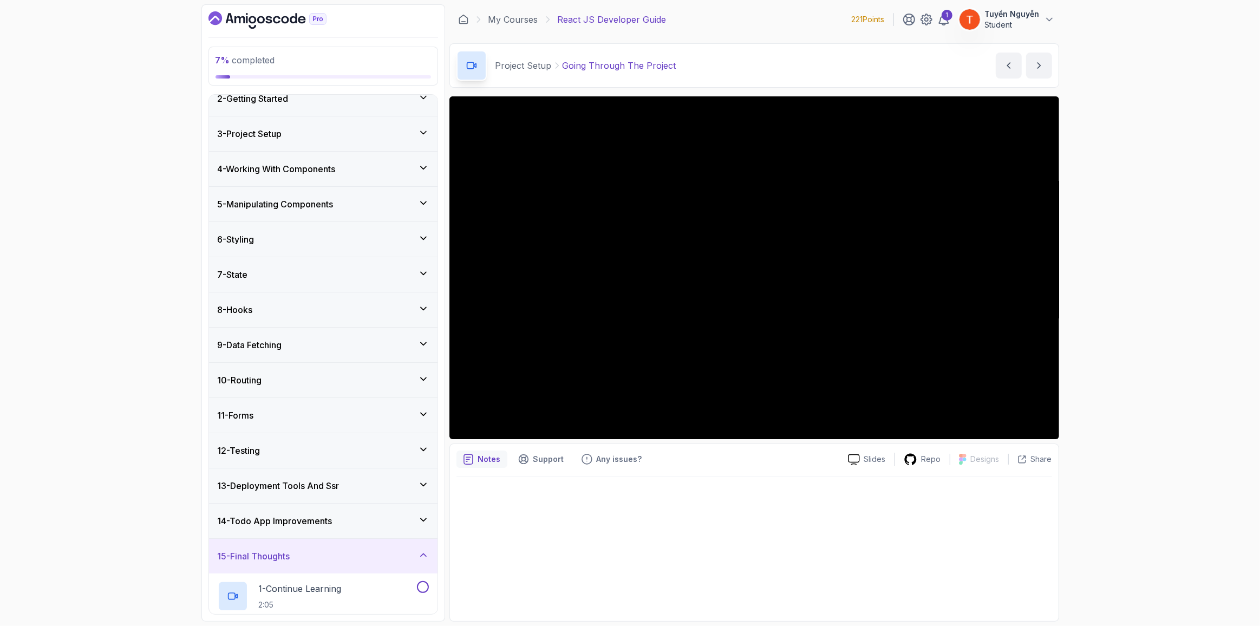
click at [309, 550] on div "15 - Final Thoughts" at bounding box center [323, 556] width 211 height 13
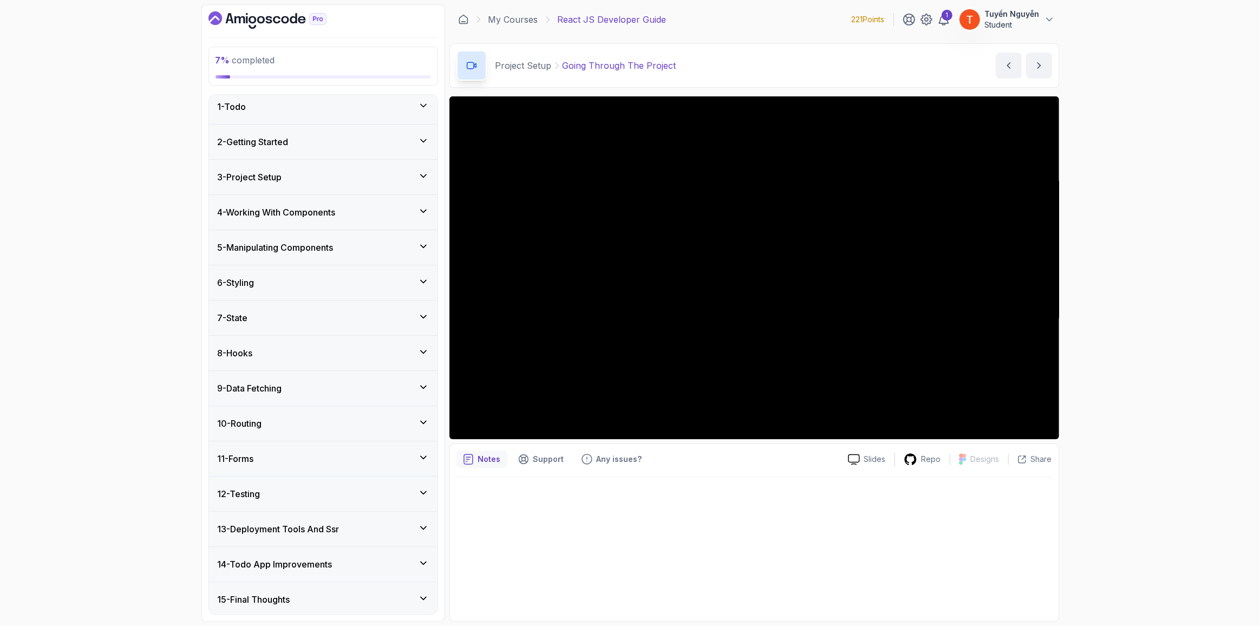
scroll to position [4, 0]
click at [279, 566] on h3 "14 - Todo App Improvements" at bounding box center [275, 565] width 115 height 13
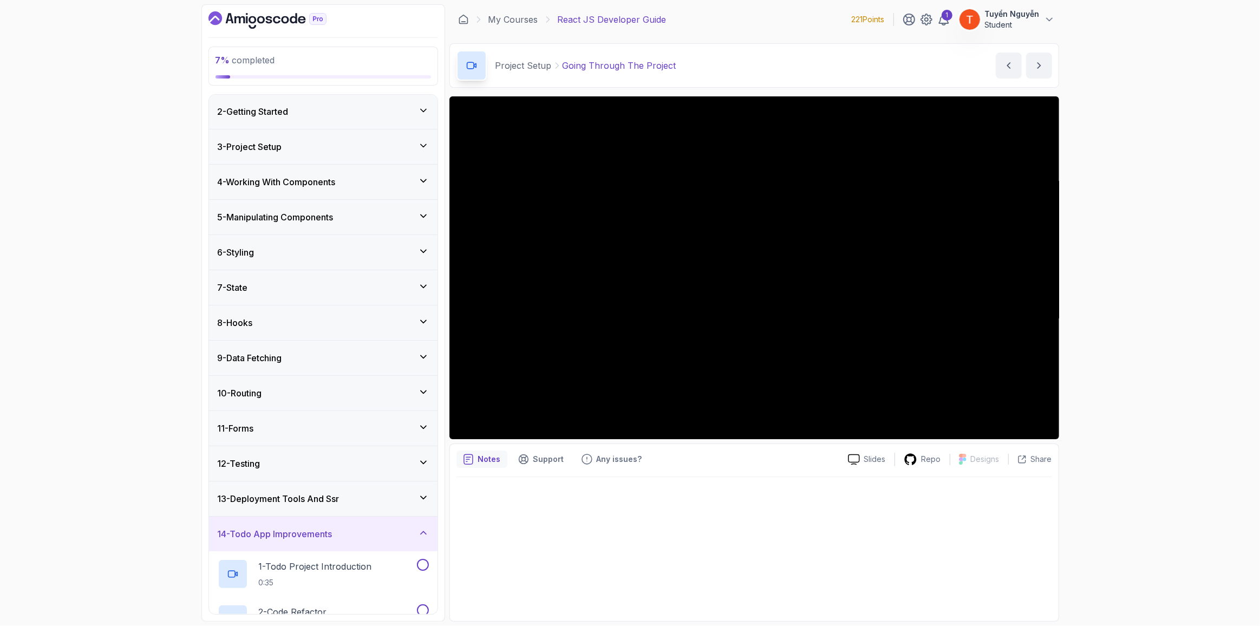
scroll to position [0, 0]
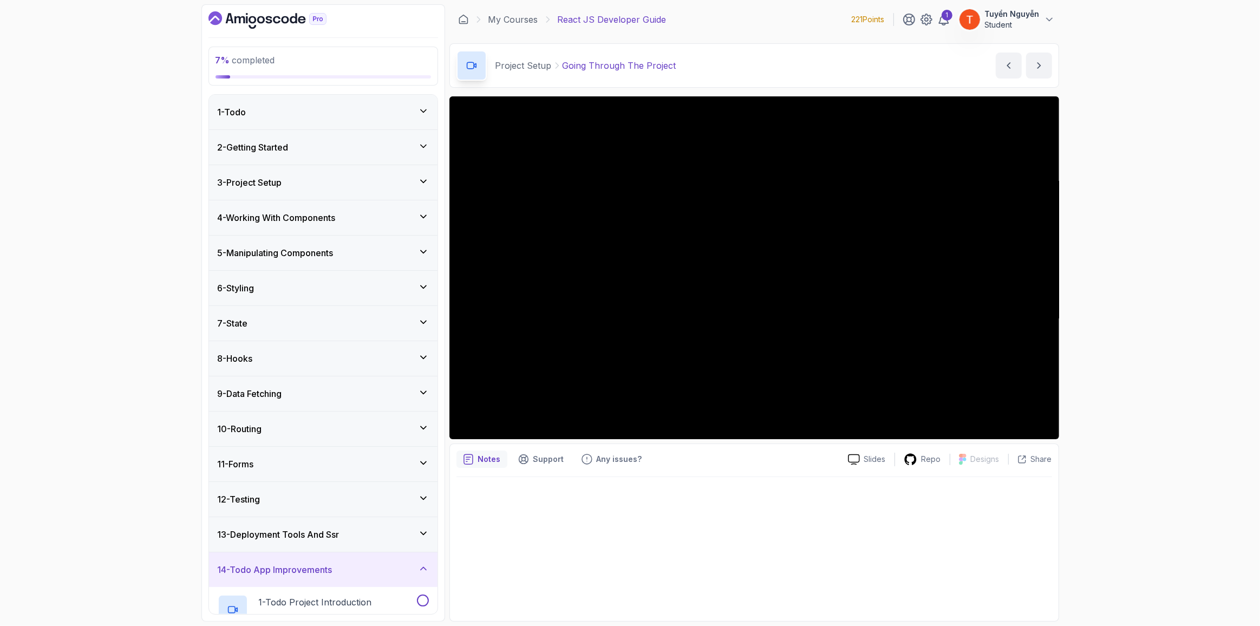
click at [318, 177] on div "3 - Project Setup" at bounding box center [323, 182] width 211 height 13
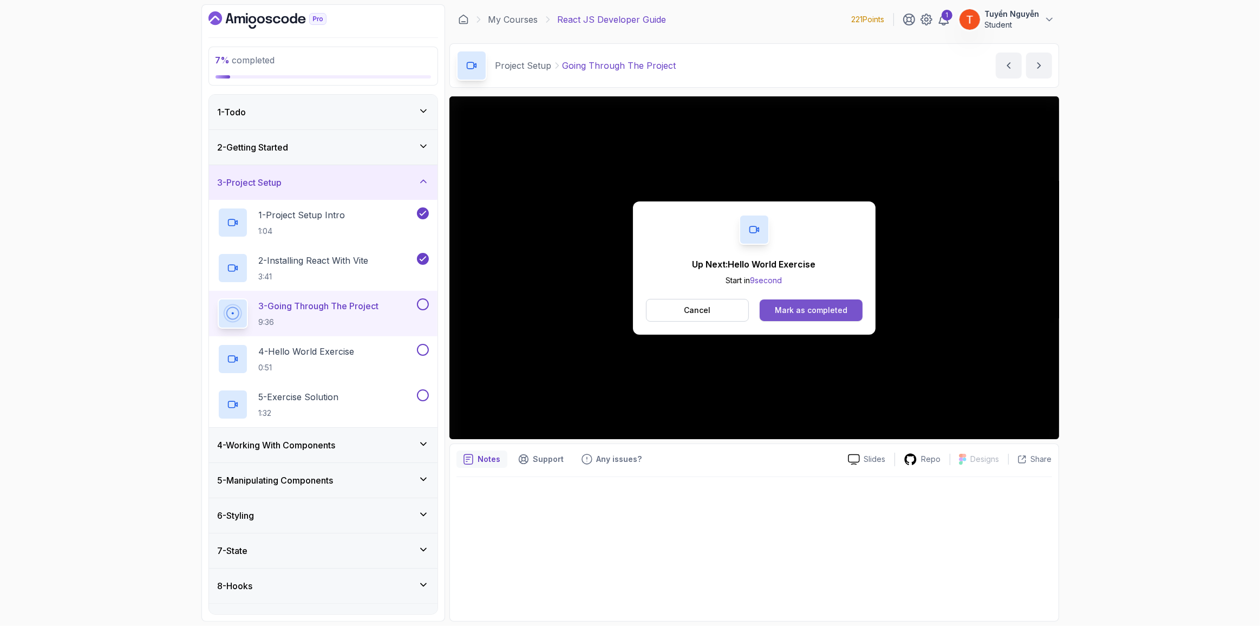
click at [849, 306] on button "Mark as completed" at bounding box center [811, 310] width 102 height 22
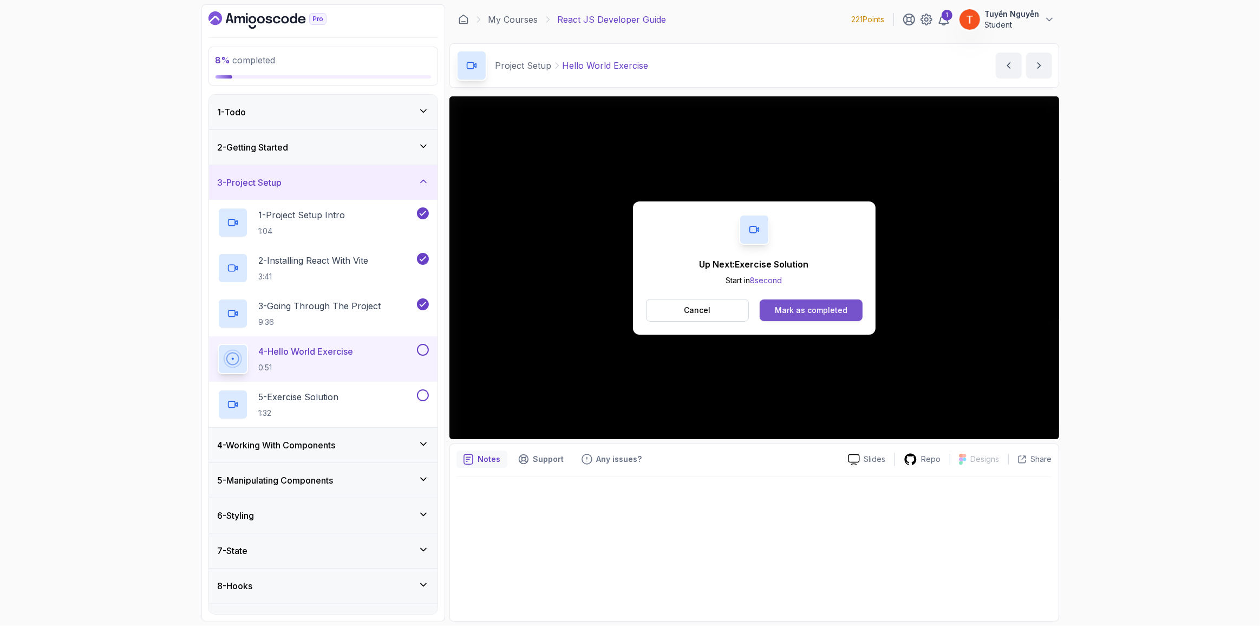
click at [787, 306] on div "Mark as completed" at bounding box center [811, 310] width 73 height 11
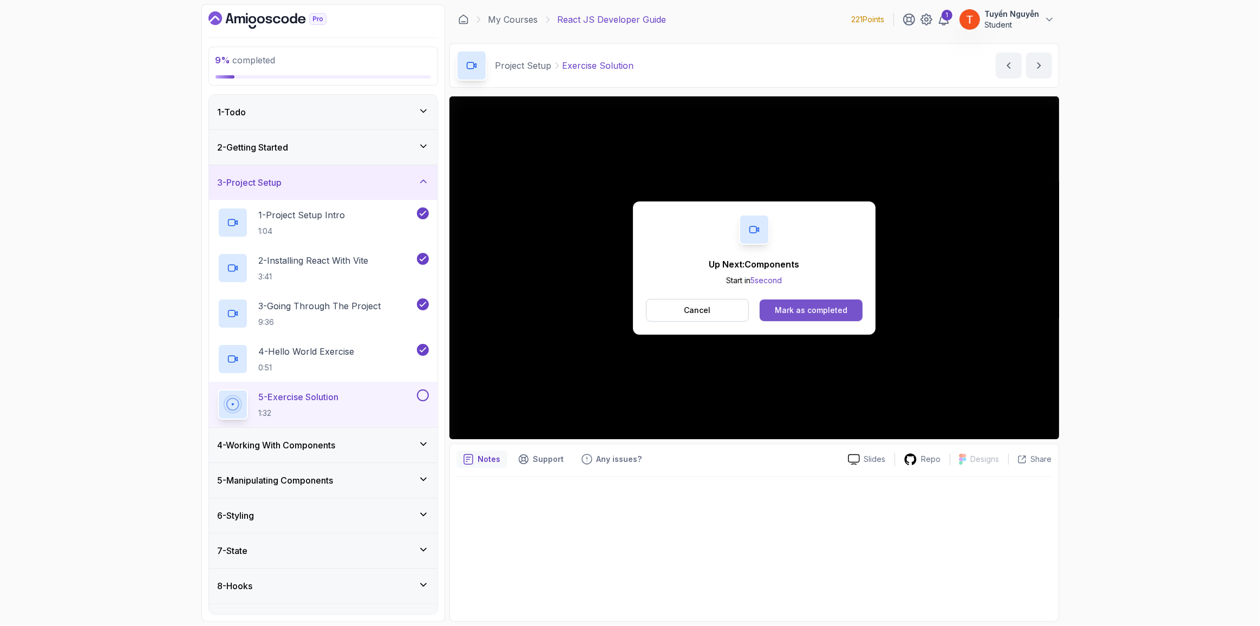
click at [821, 312] on div "Mark as completed" at bounding box center [811, 310] width 73 height 11
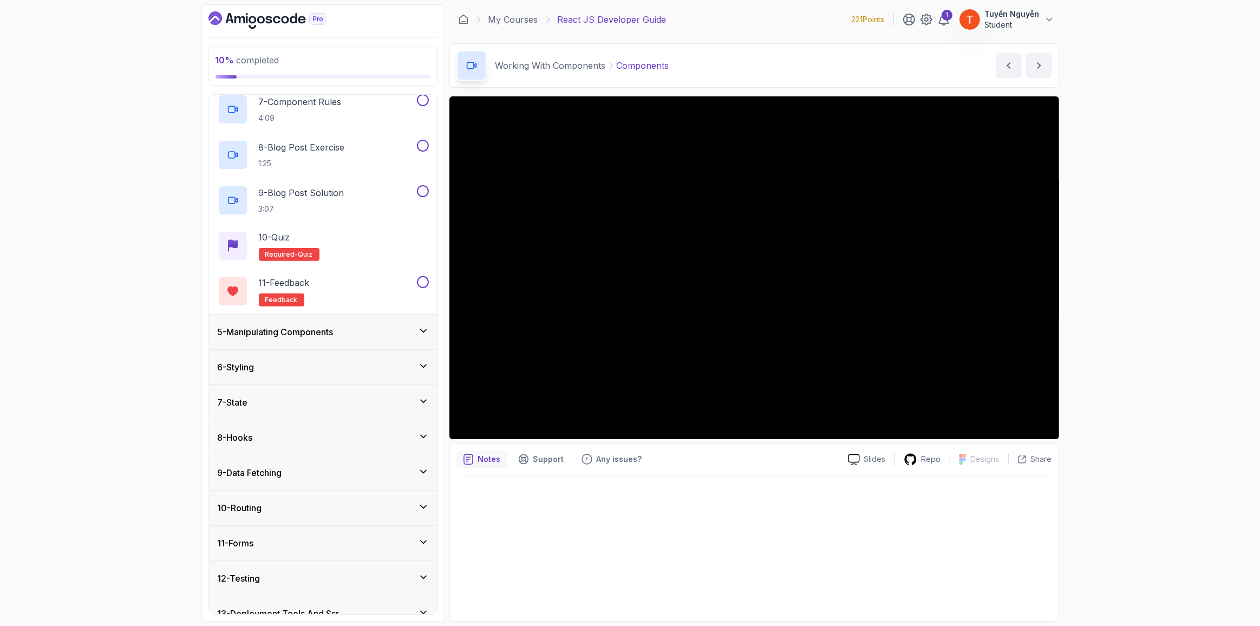
scroll to position [504, 0]
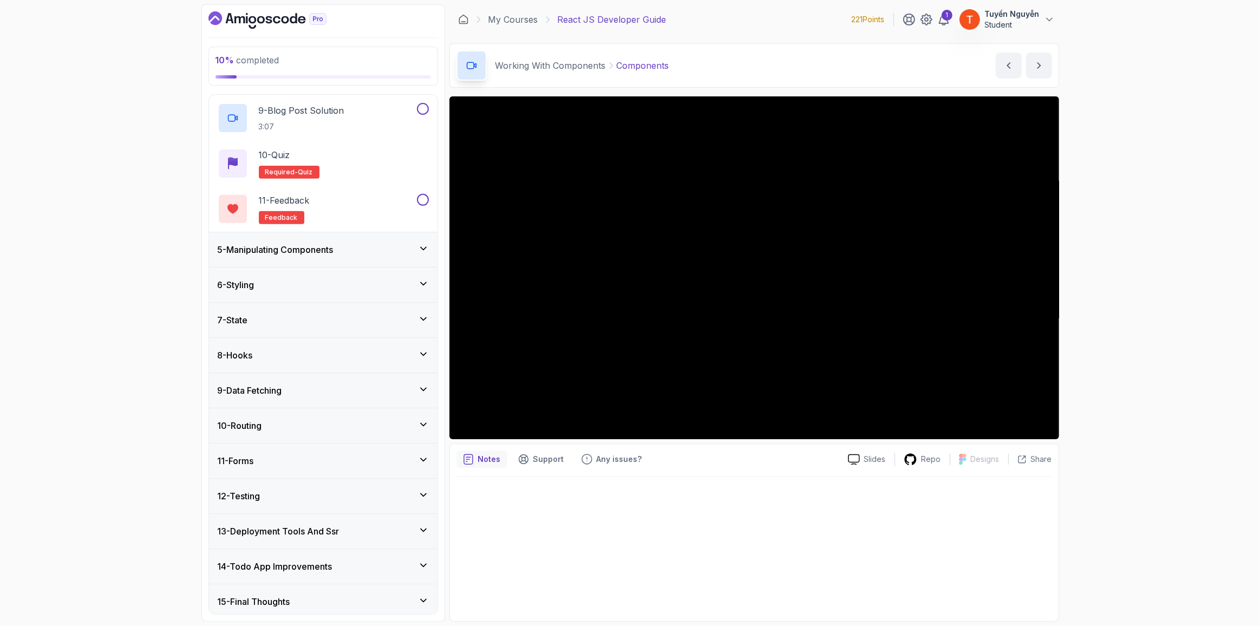
click at [297, 252] on h3 "5 - Manipulating Components" at bounding box center [276, 249] width 116 height 13
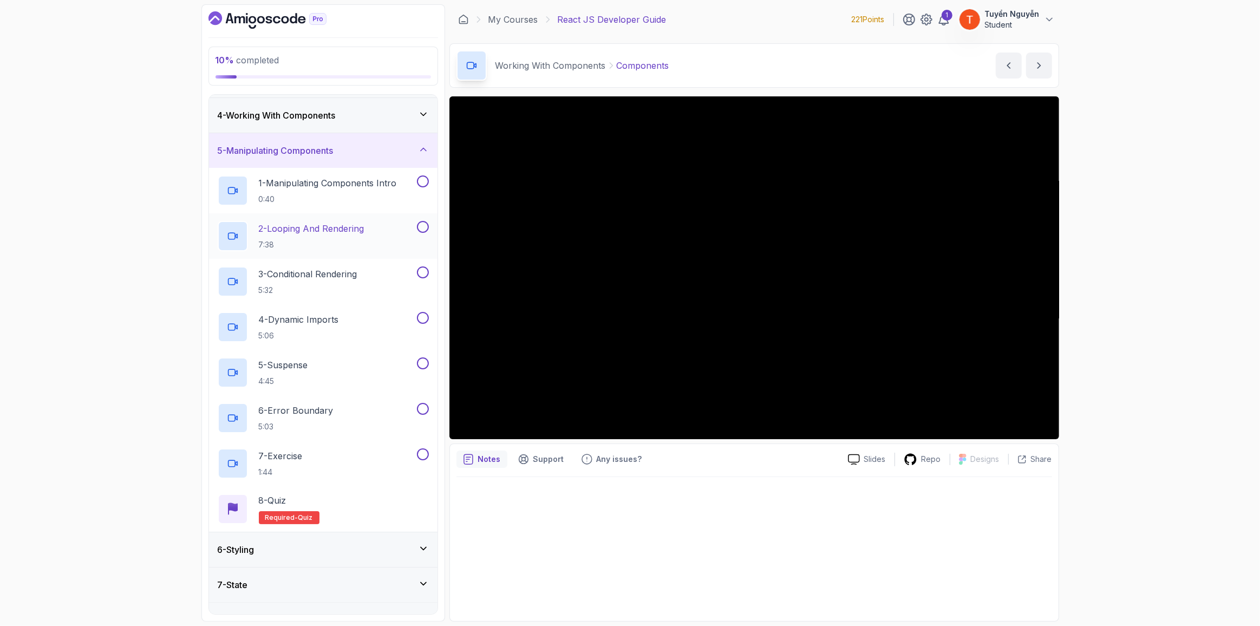
scroll to position [151, 0]
